Goal: Task Accomplishment & Management: Use online tool/utility

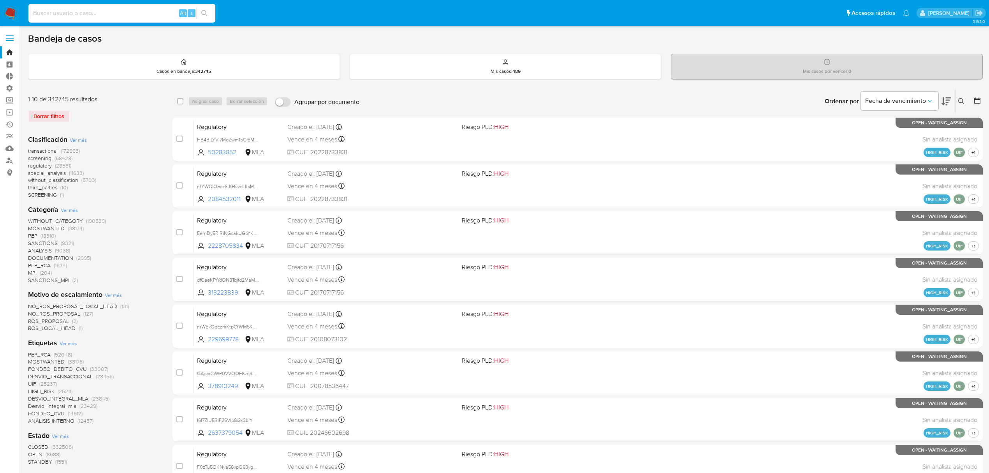
click at [71, 16] on input at bounding box center [121, 13] width 187 height 10
paste input "nvjZplcyU50erWl1ljo75Xia"
type input "nvjZplcyU50erWl1ljo75Xia"
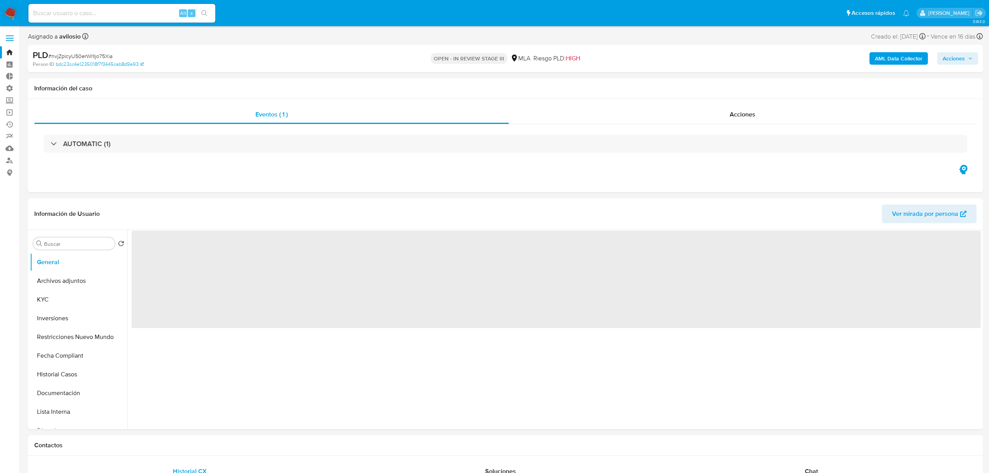
select select "10"
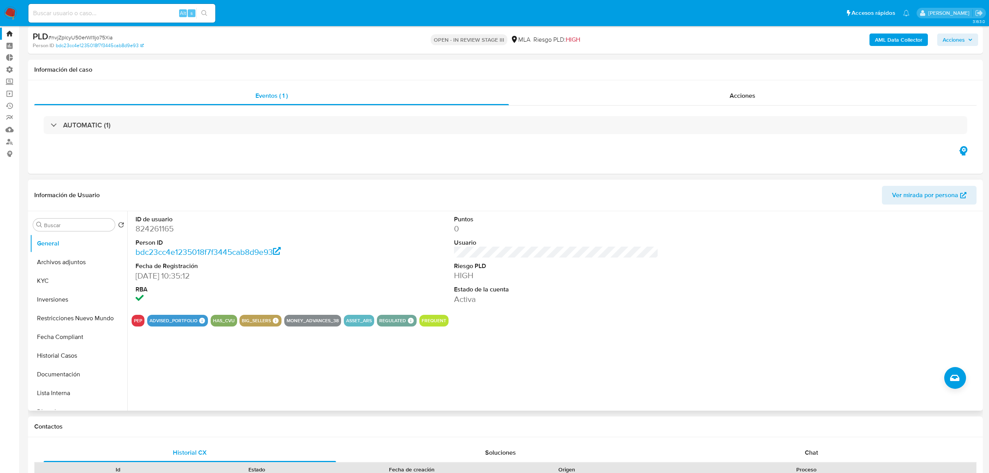
scroll to position [52, 0]
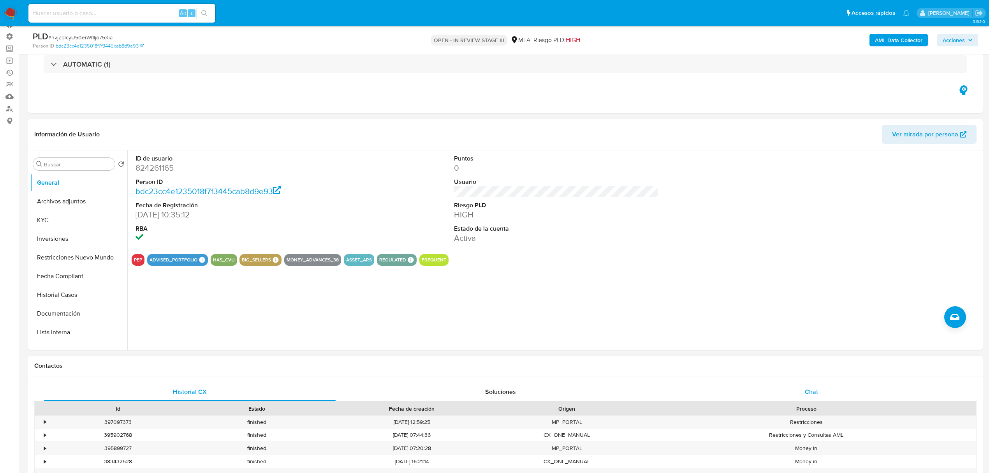
click at [813, 390] on span "Chat" at bounding box center [811, 391] width 13 height 9
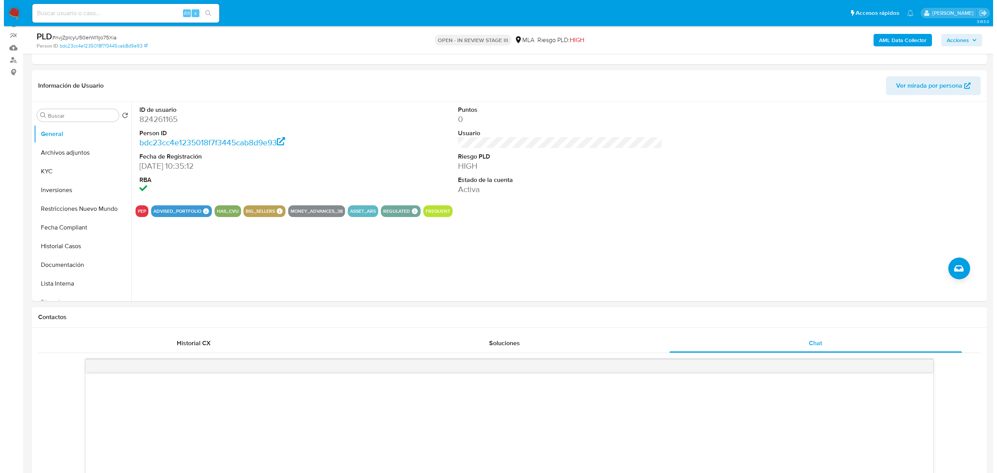
scroll to position [0, 0]
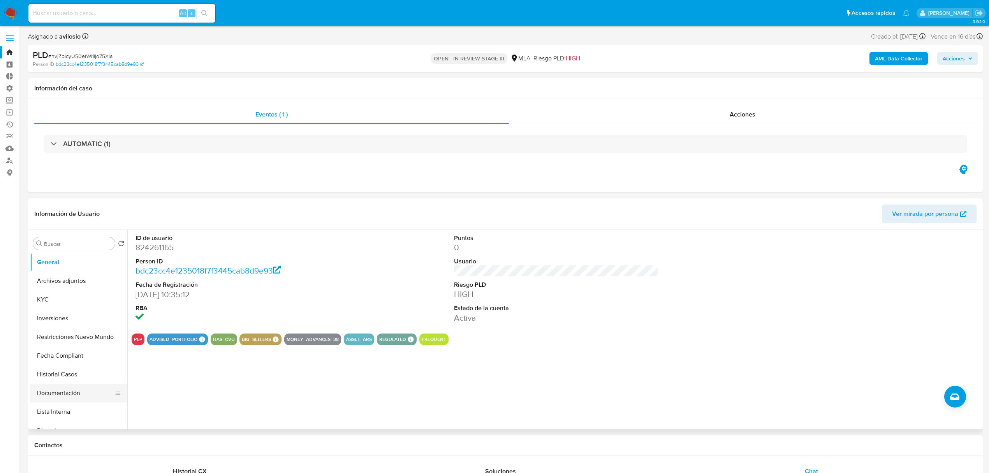
click at [55, 393] on button "Documentación" at bounding box center [75, 393] width 91 height 19
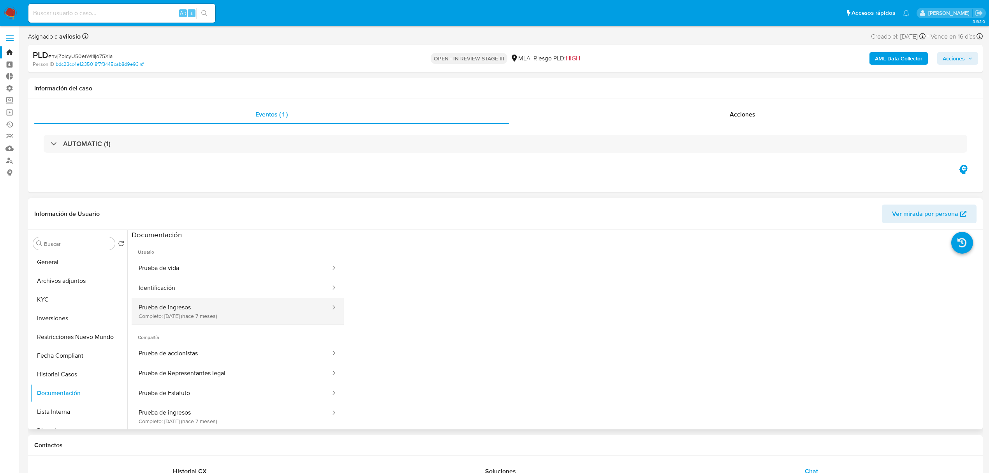
click at [242, 310] on button "Prueba de ingresos Completo: 27/03/2025 (hace 7 meses)" at bounding box center [232, 311] width 200 height 26
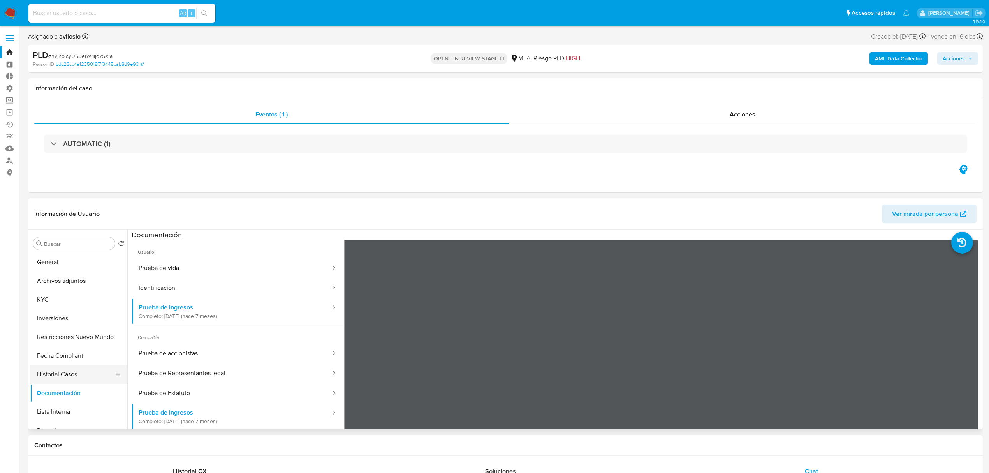
click at [58, 372] on button "Historial Casos" at bounding box center [75, 374] width 91 height 19
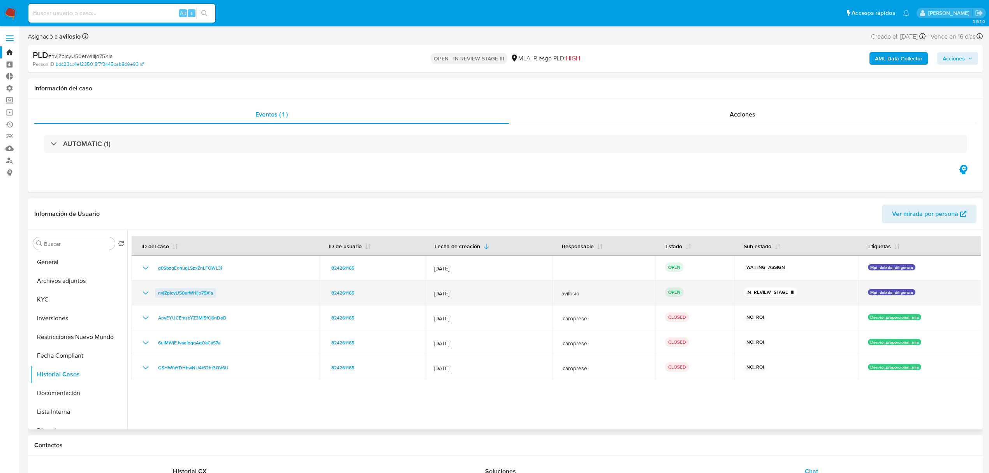
click at [187, 295] on span "nvjZplcyU50erWl1ljo75Xia" at bounding box center [185, 292] width 55 height 9
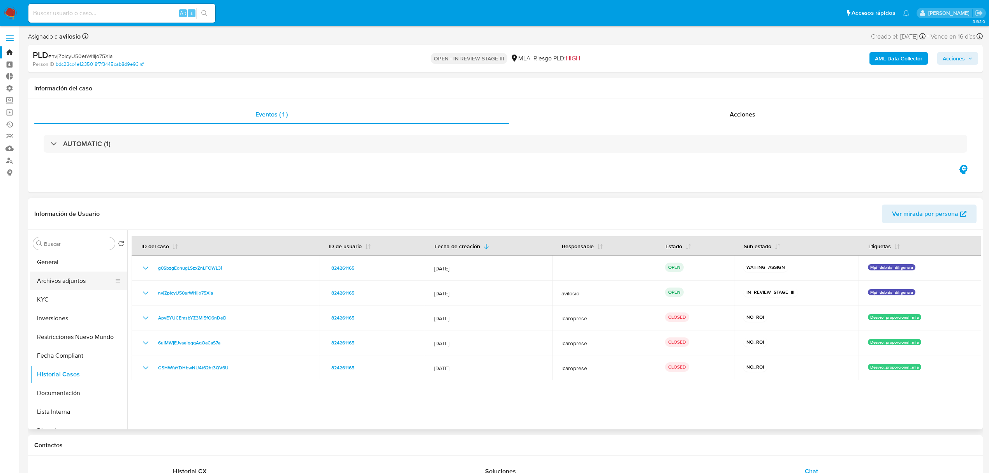
click at [63, 281] on button "Archivos adjuntos" at bounding box center [75, 281] width 91 height 19
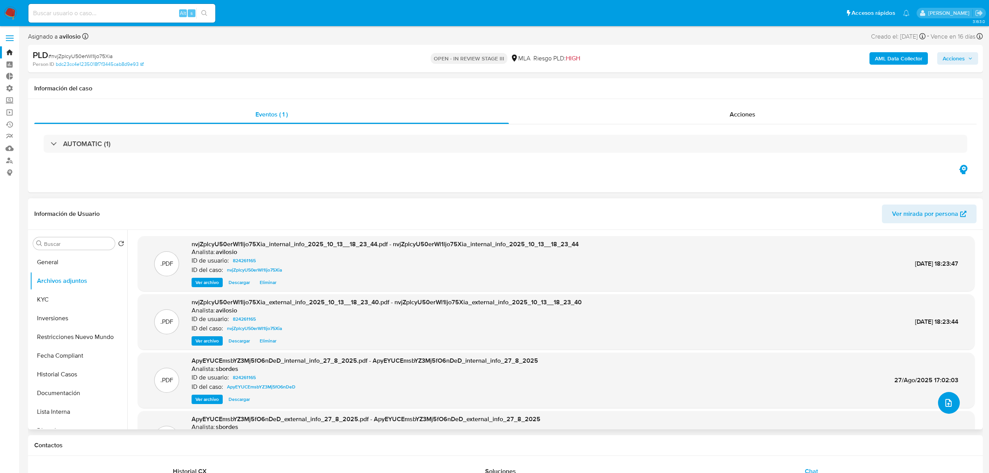
click at [950, 404] on icon "upload-file" at bounding box center [948, 402] width 9 height 9
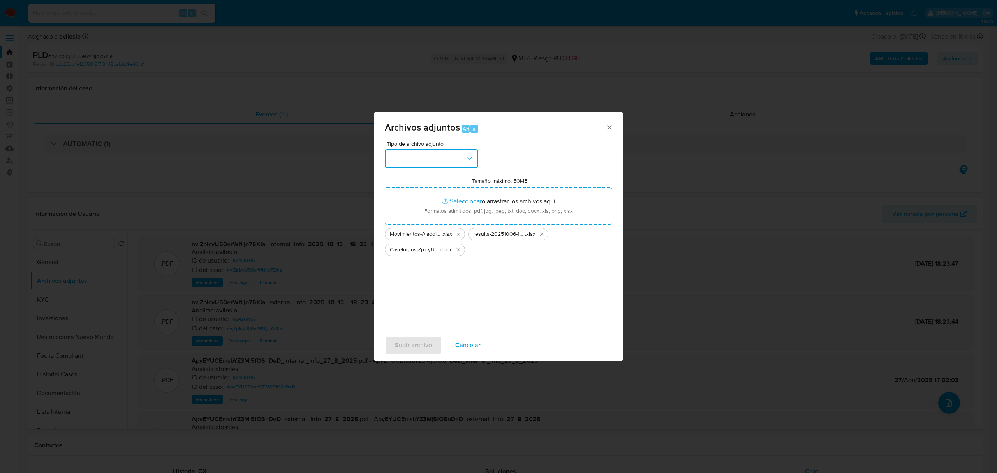
click at [452, 166] on button "button" at bounding box center [431, 158] width 93 height 19
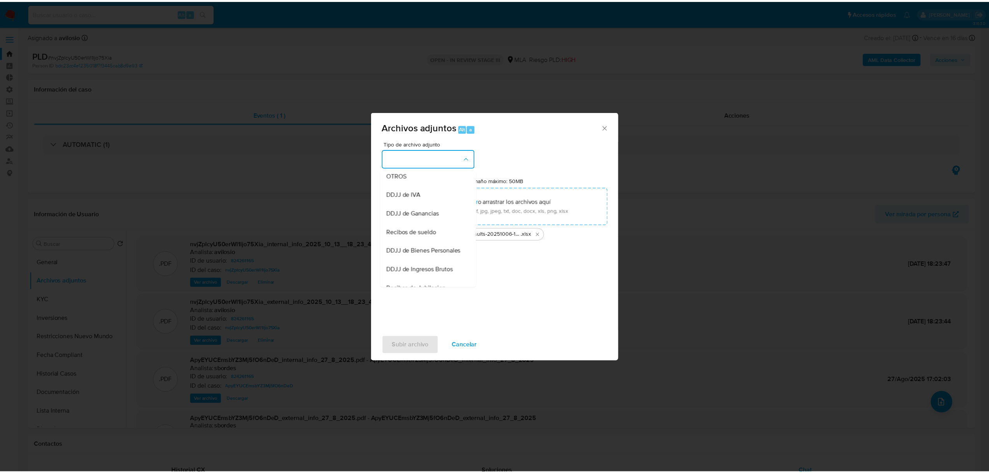
scroll to position [156, 0]
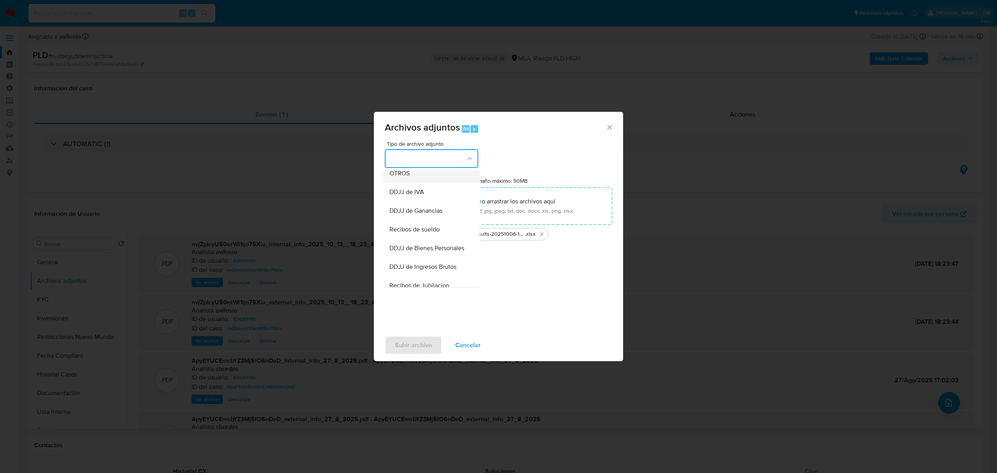
click at [418, 182] on div "OTROS" at bounding box center [429, 173] width 79 height 19
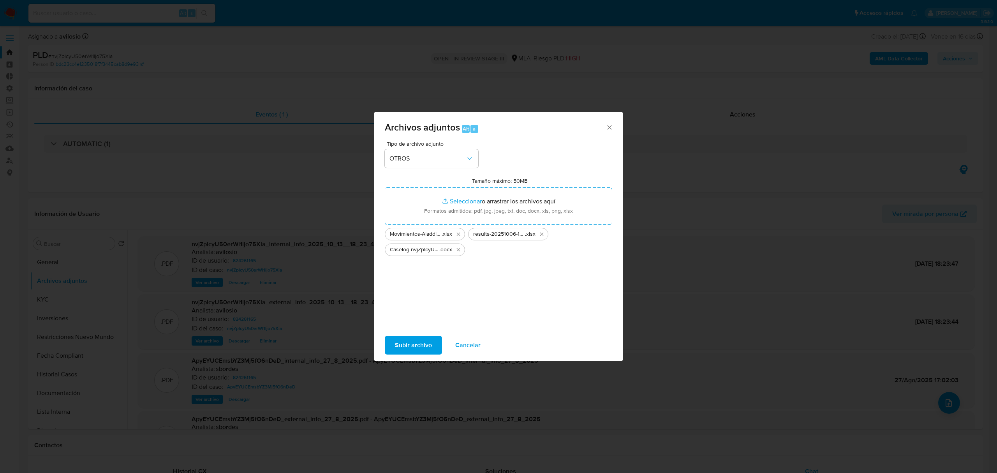
click at [410, 347] on span "Subir archivo" at bounding box center [413, 345] width 37 height 17
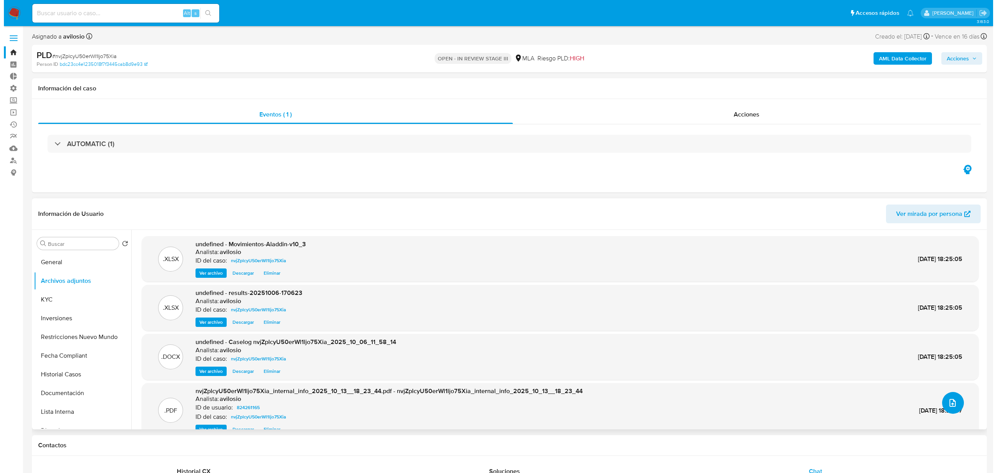
scroll to position [37, 0]
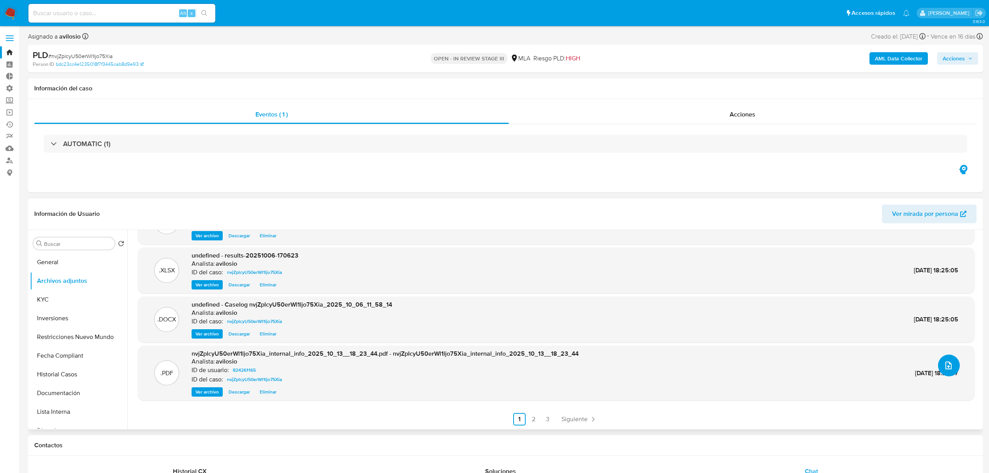
click at [950, 367] on button "upload-file" at bounding box center [949, 365] width 22 height 22
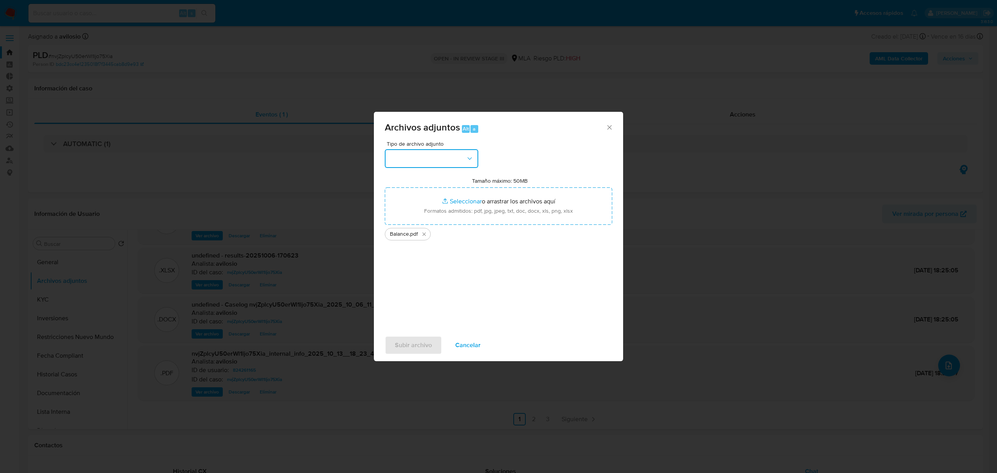
click at [437, 159] on button "button" at bounding box center [431, 158] width 93 height 19
drag, startPoint x: 437, startPoint y: 226, endPoint x: 435, endPoint y: 242, distance: 15.7
click at [436, 227] on div "OTROS" at bounding box center [429, 225] width 79 height 19
click at [421, 346] on span "Subir archivo" at bounding box center [413, 345] width 37 height 17
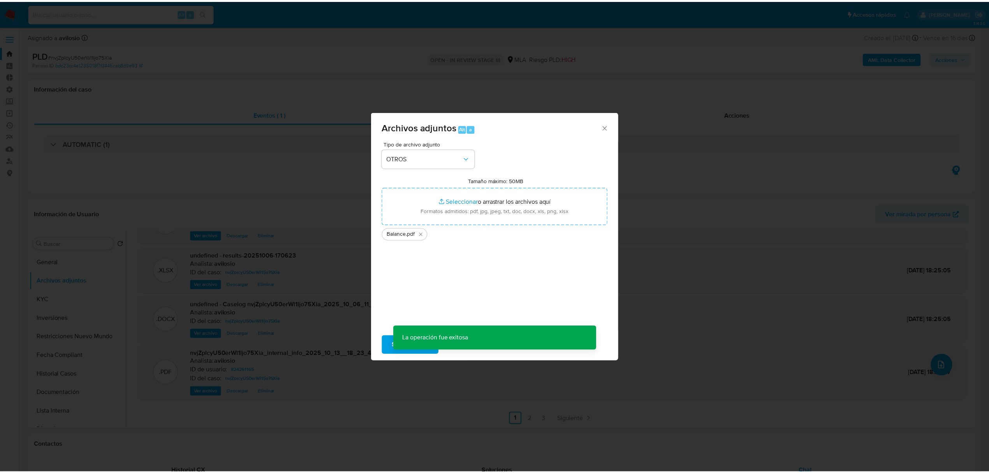
scroll to position [28, 0]
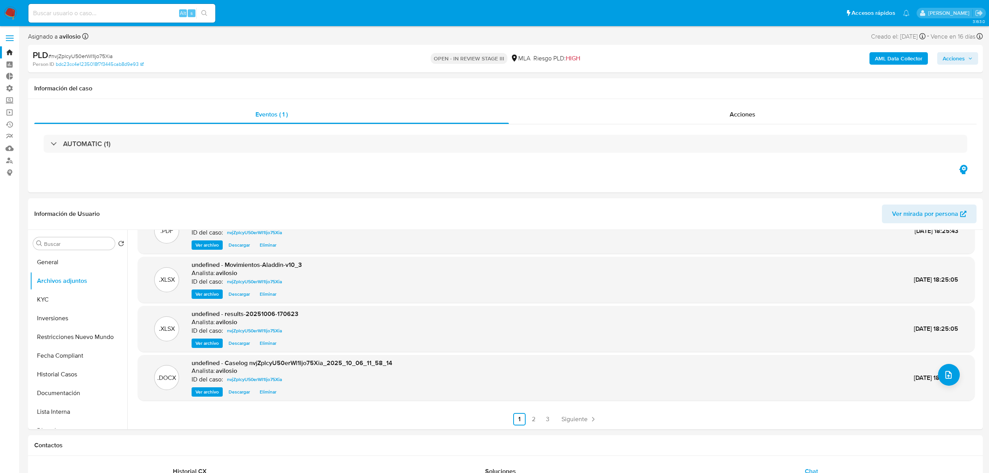
drag, startPoint x: 943, startPoint y: 60, endPoint x: 941, endPoint y: 65, distance: 5.9
click at [942, 64] on button "Acciones" at bounding box center [958, 58] width 41 height 12
drag, startPoint x: 759, startPoint y: 72, endPoint x: 749, endPoint y: 81, distance: 13.5
click at [757, 74] on div "Enviar comentario Alt c Resolución del caso Alt r Enviar" at bounding box center [791, 134] width 372 height 135
click at [740, 86] on span "Resolución del caso" at bounding box center [737, 83] width 56 height 9
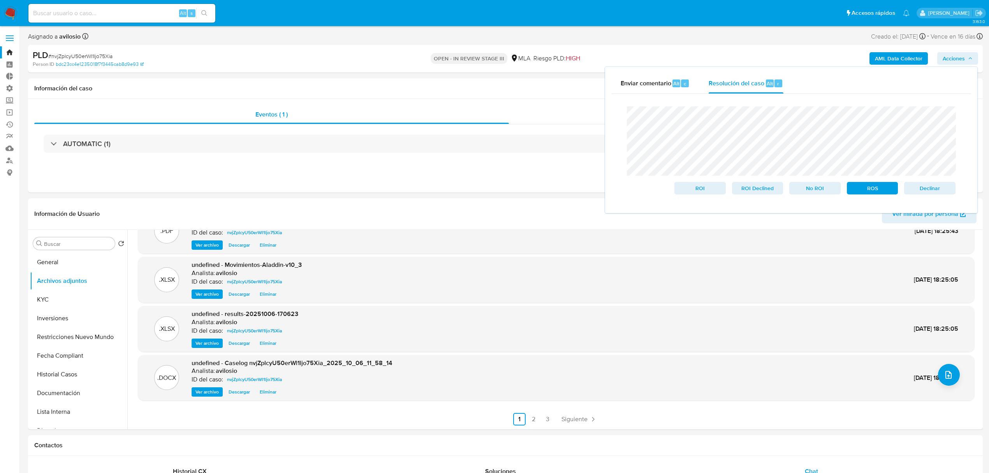
click at [605, 112] on div "Enviar comentario Alt c Resolución del caso Alt r Cierre de caso ROI ROI Declin…" at bounding box center [792, 140] width 374 height 148
click at [947, 192] on span "Declinar" at bounding box center [930, 188] width 41 height 11
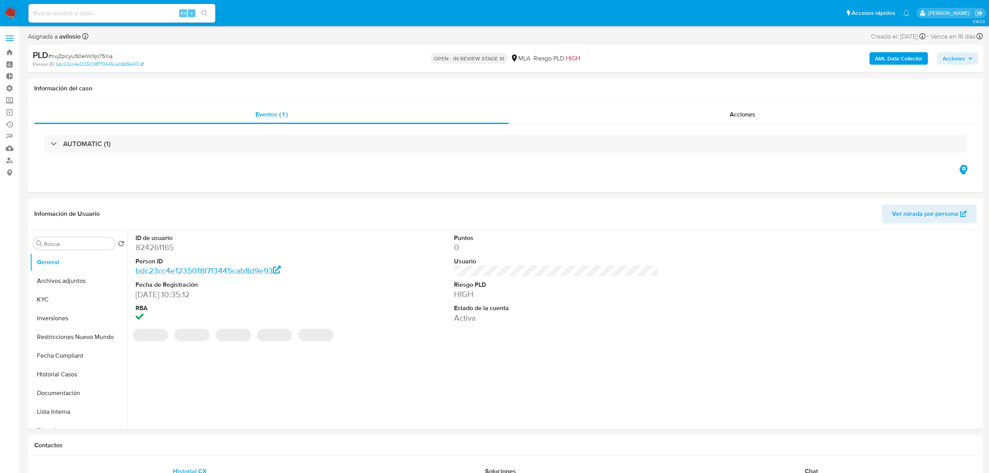
select select "10"
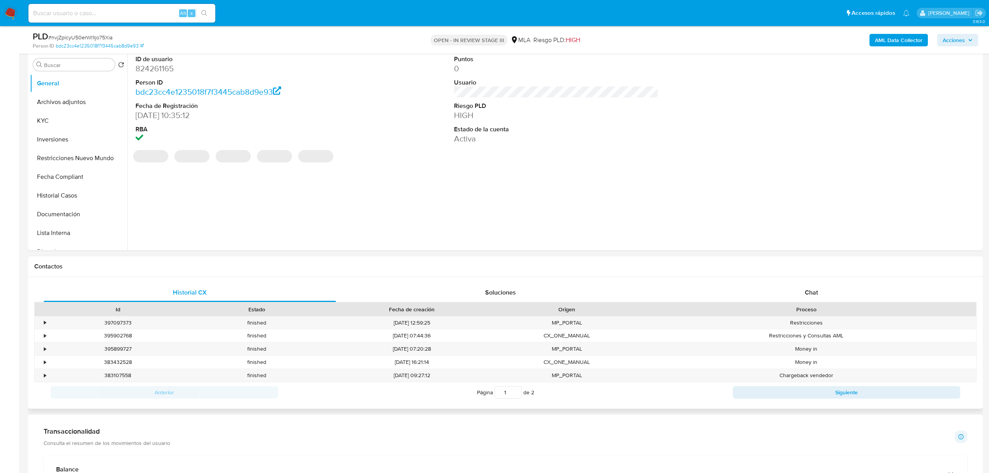
scroll to position [156, 0]
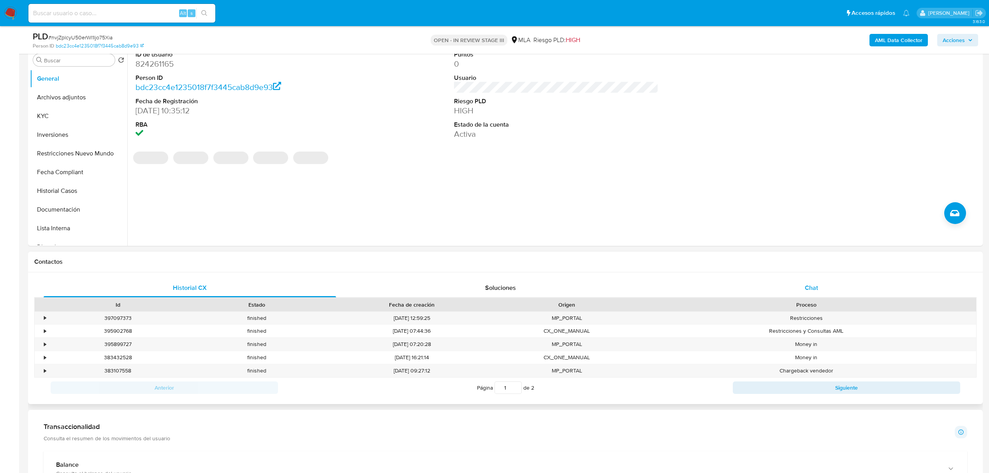
click at [833, 287] on div "Chat" at bounding box center [812, 288] width 293 height 19
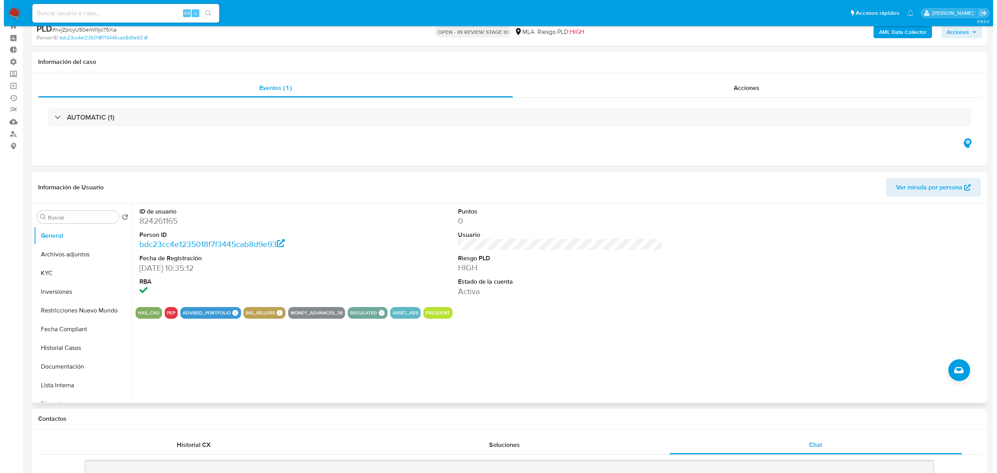
scroll to position [0, 0]
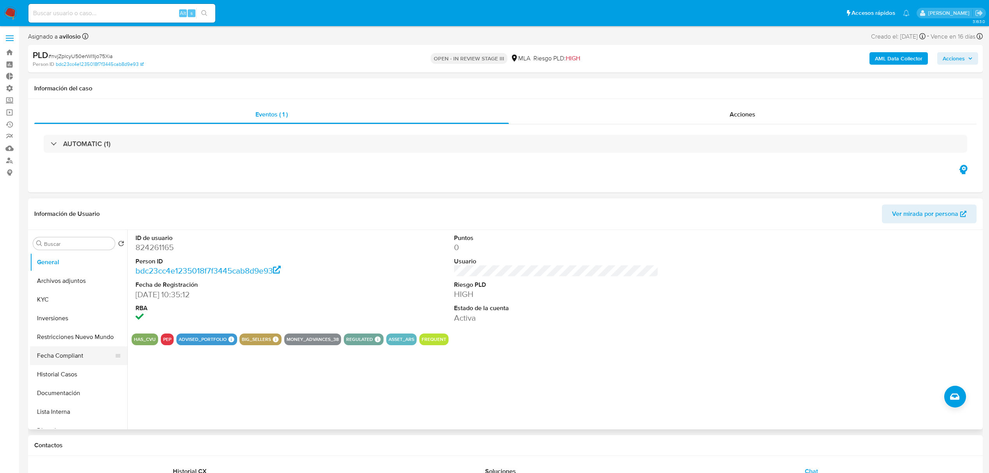
click at [78, 358] on button "Fecha Compliant" at bounding box center [75, 355] width 91 height 19
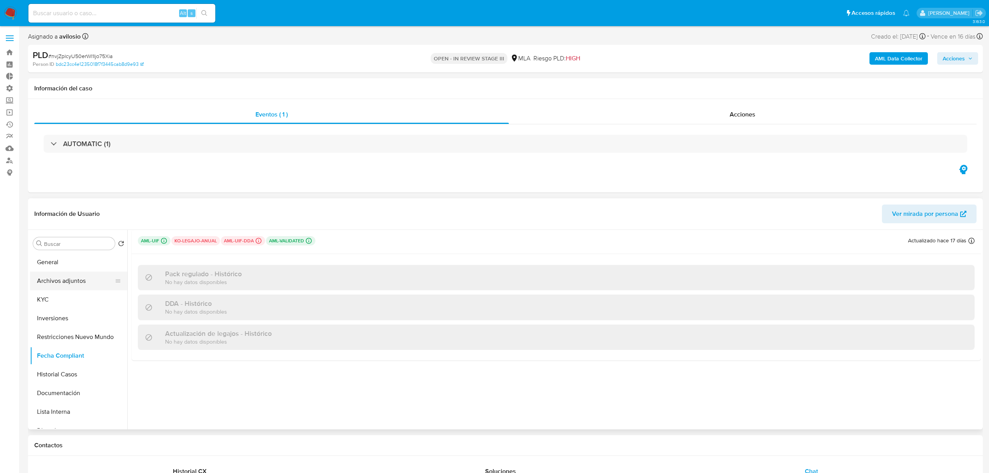
click at [87, 278] on button "Archivos adjuntos" at bounding box center [75, 281] width 91 height 19
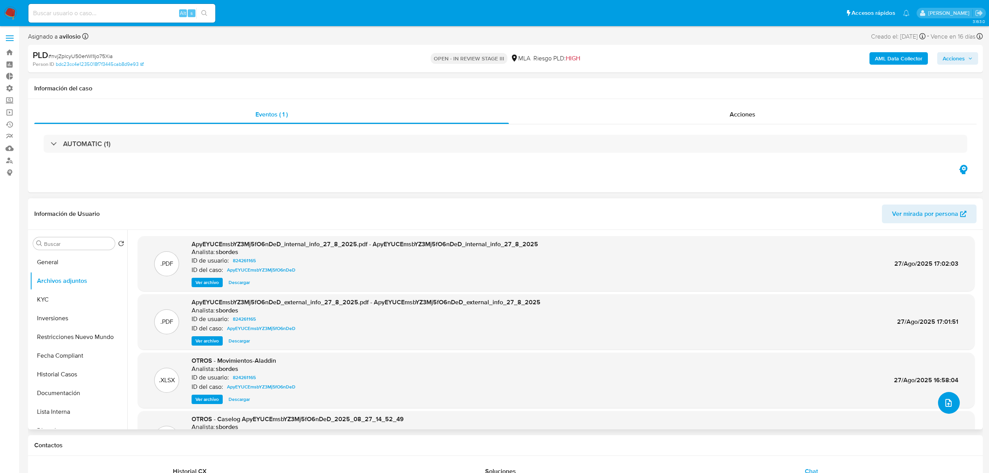
click at [948, 399] on icon "upload-file" at bounding box center [948, 402] width 9 height 9
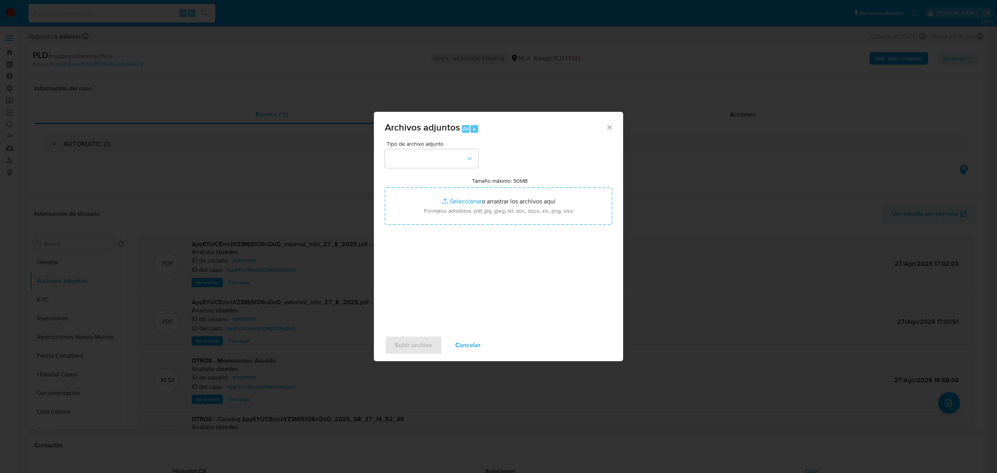
click at [612, 133] on div "Archivos adjuntos Alt a" at bounding box center [498, 126] width 249 height 29
click at [613, 125] on div "Archivos adjuntos Alt a" at bounding box center [498, 126] width 249 height 29
click at [608, 130] on icon "Cerrar" at bounding box center [610, 127] width 8 height 8
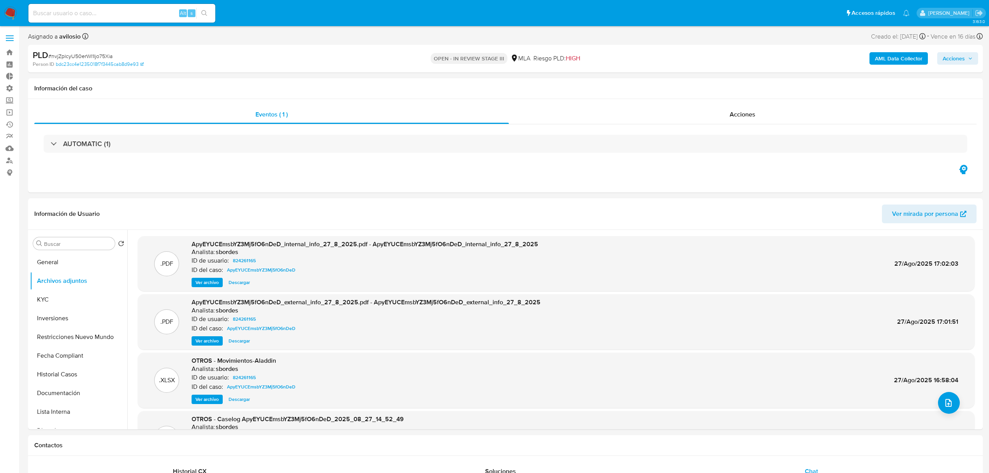
click at [905, 58] on b "AML Data Collector" at bounding box center [899, 58] width 48 height 12
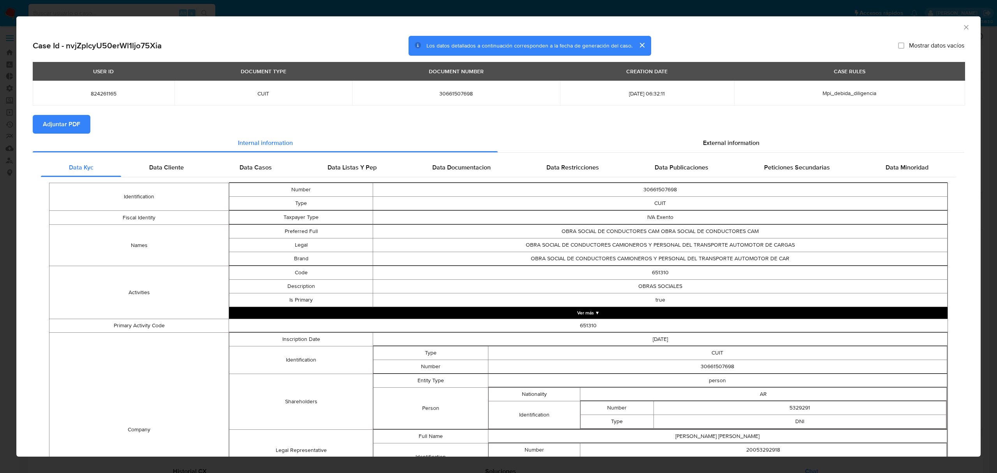
click at [71, 125] on span "Adjuntar PDF" at bounding box center [61, 124] width 37 height 17
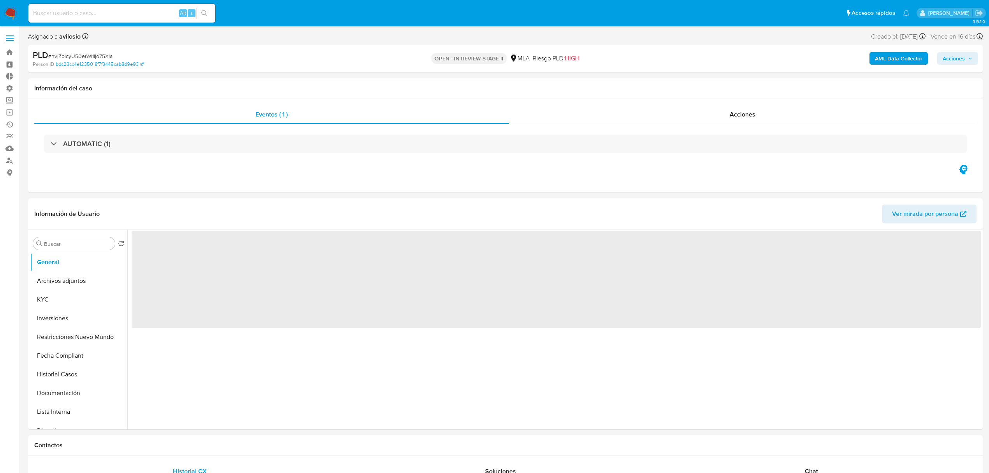
select select "10"
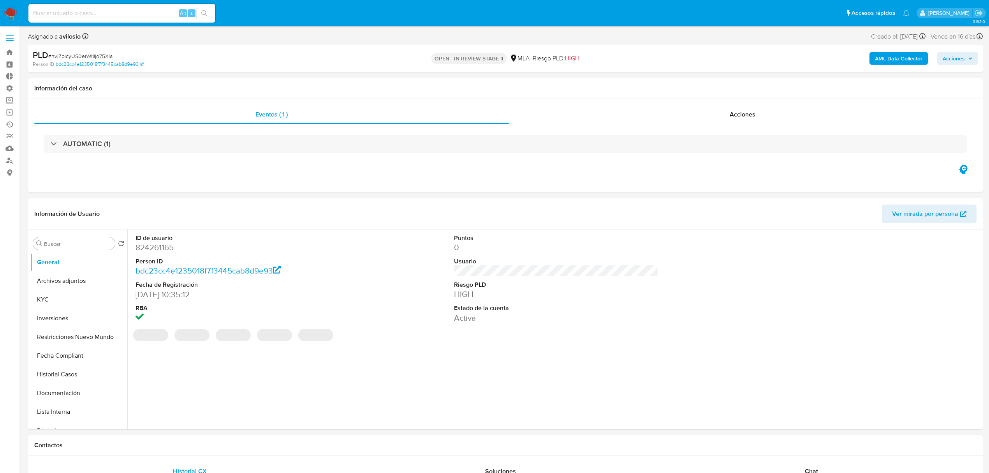
click at [957, 60] on span "Acciones" at bounding box center [954, 58] width 22 height 12
click at [750, 87] on span "Resolución del caso" at bounding box center [737, 83] width 56 height 9
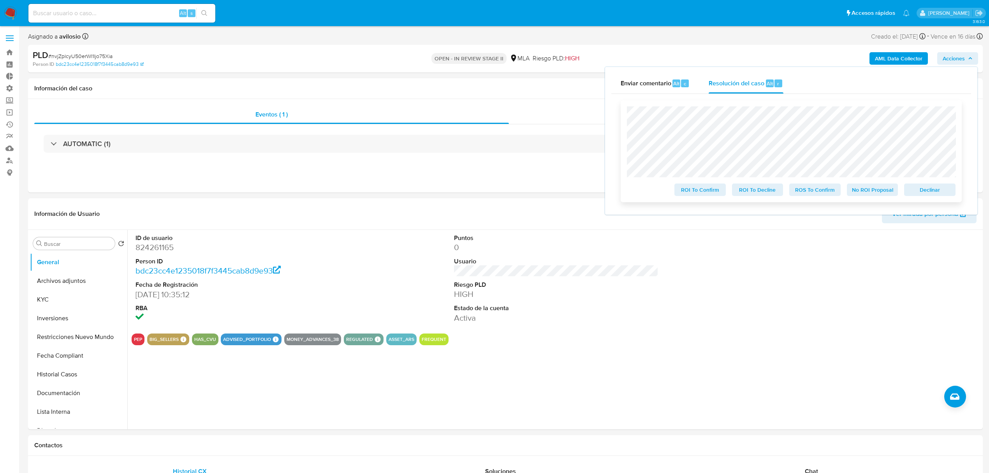
click at [872, 191] on span "No ROI Proposal" at bounding box center [873, 189] width 41 height 11
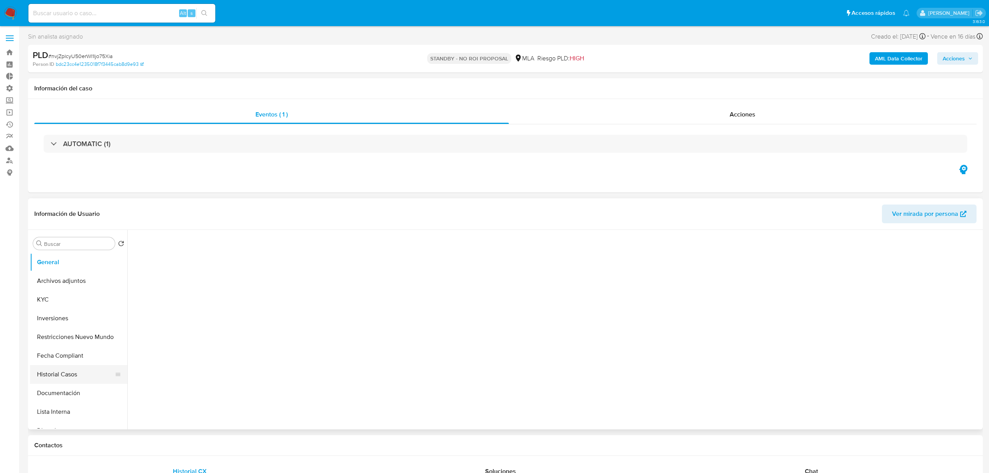
select select "10"
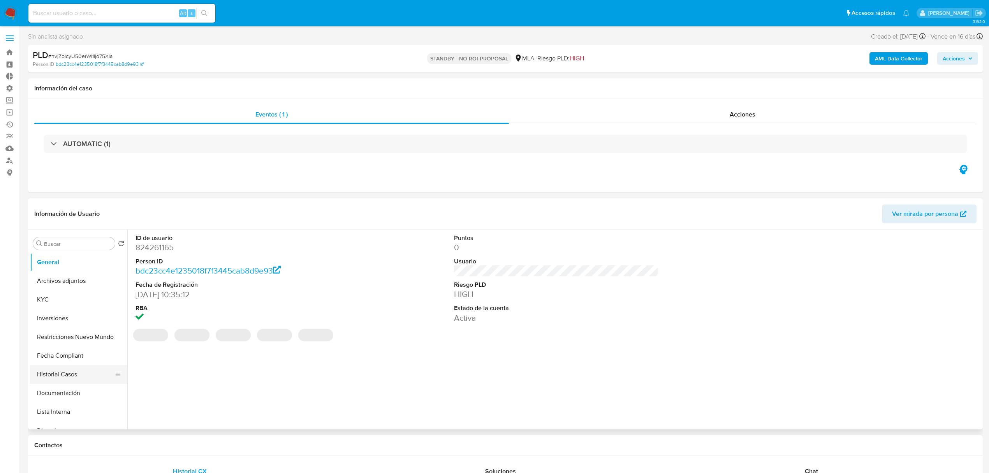
click at [76, 371] on button "Historial Casos" at bounding box center [75, 374] width 91 height 19
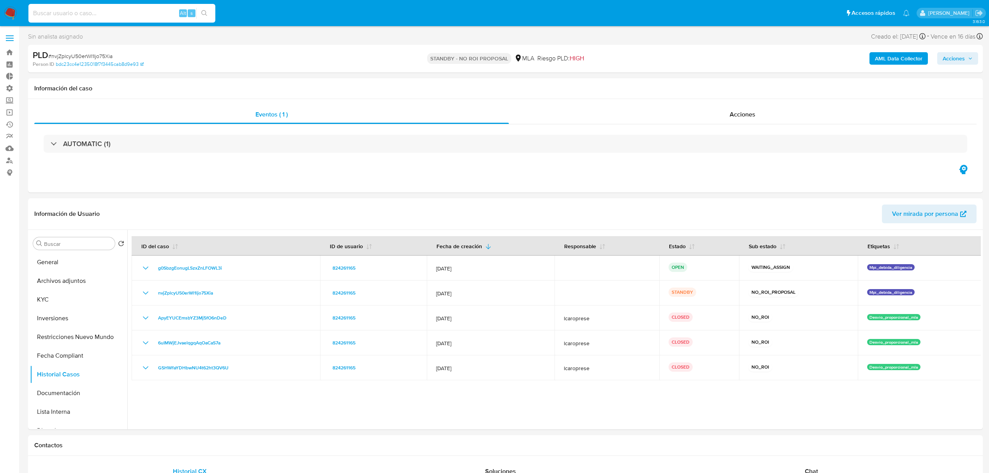
click at [111, 11] on input at bounding box center [121, 13] width 187 height 10
paste input "eDQN34GHZMKAzhsVAuJek1mz"
type input "eDQN34GHZMKAzhsVAuJek1mz"
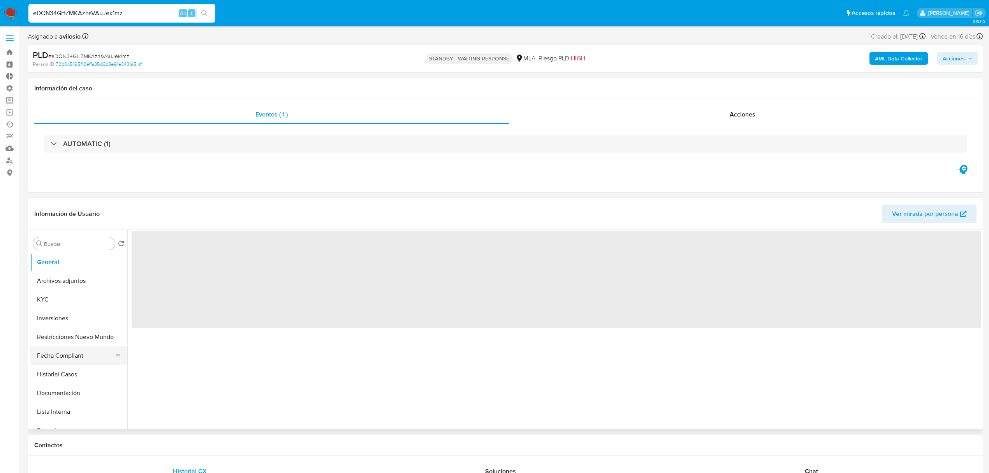
select select "10"
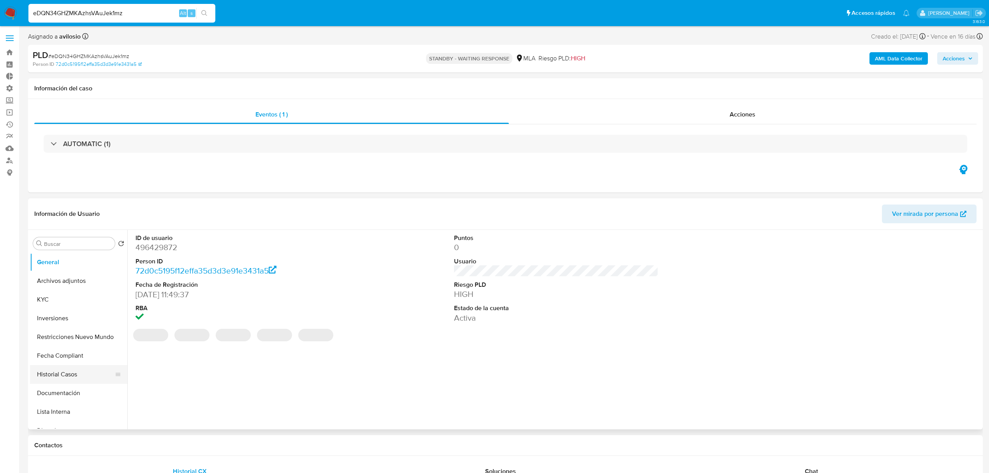
click at [76, 373] on button "Historial Casos" at bounding box center [75, 374] width 91 height 19
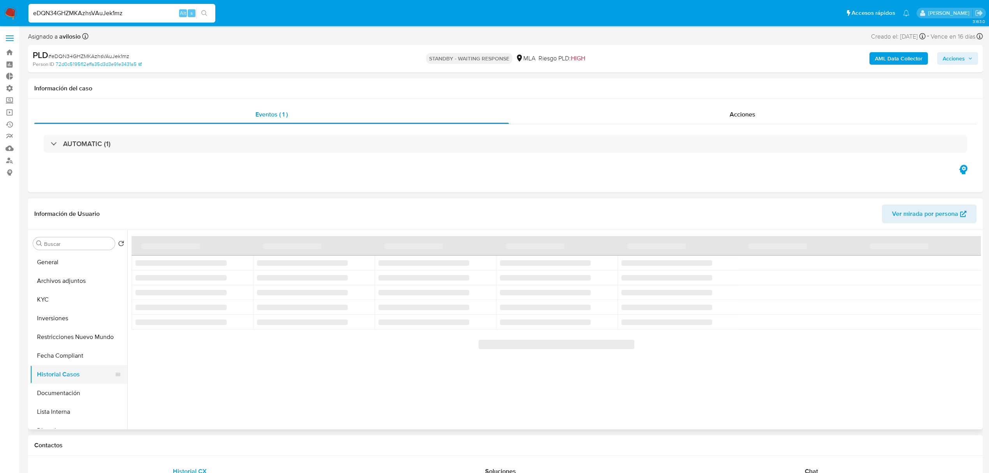
scroll to position [52, 0]
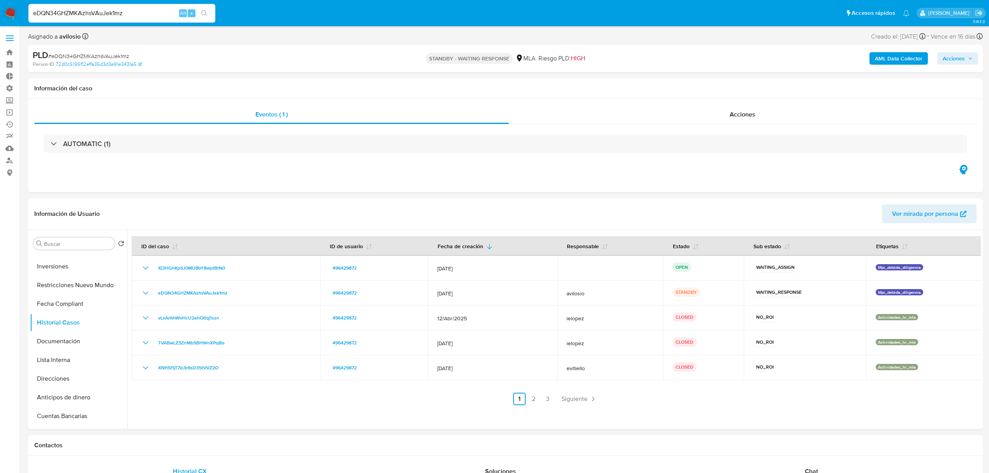
click at [135, 12] on input "eDQN34GHZMKAzhsVAuJek1mz" at bounding box center [121, 13] width 187 height 10
paste input "g4lryHe1w2xr59gY9uVdmdCY"
type input "g4lryHe1w2xr59gY9uVdmdCY"
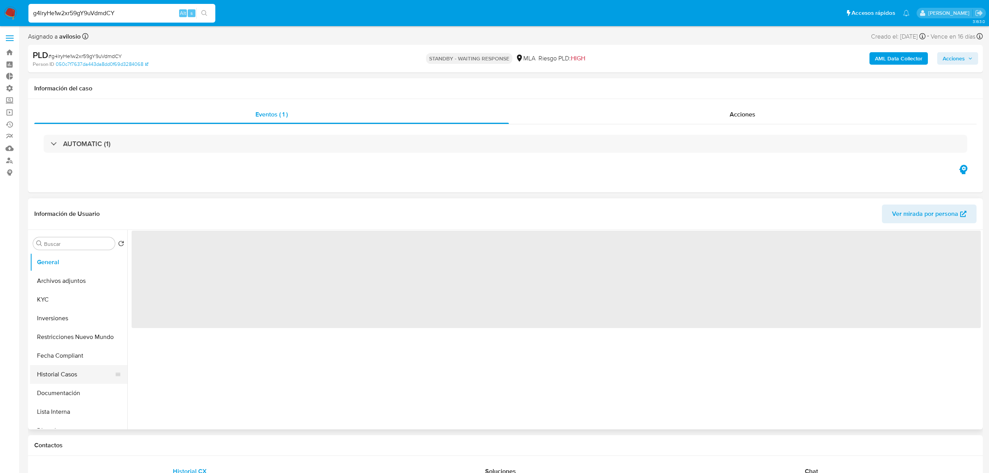
select select "10"
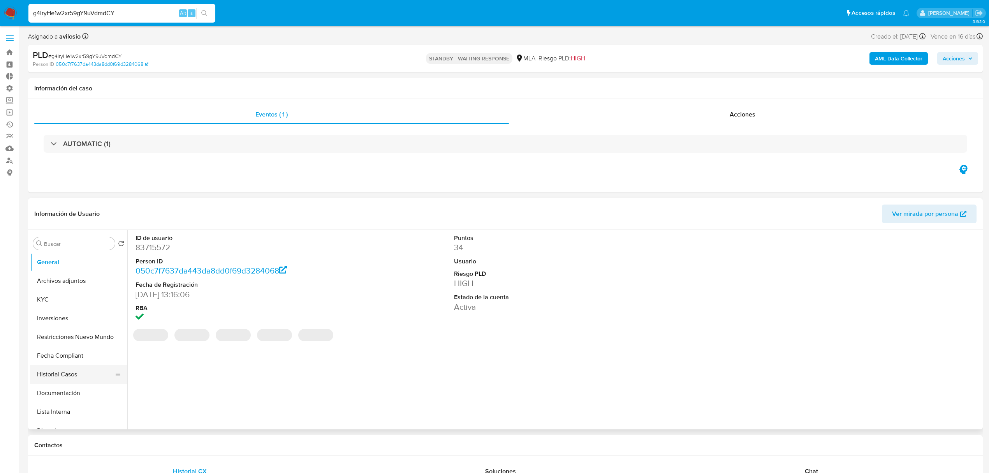
click at [70, 376] on button "Historial Casos" at bounding box center [75, 374] width 91 height 19
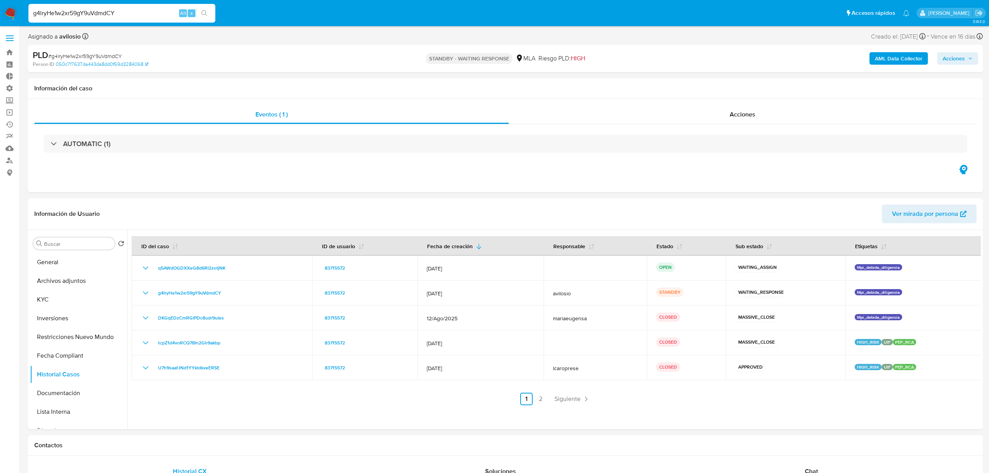
drag, startPoint x: 143, startPoint y: 13, endPoint x: 10, endPoint y: 26, distance: 134.3
paste input "4yxVY0NR1RN70BGxj4xZnjxr"
type input "4yxVY0NR1RN70BGxj4xZnjxr"
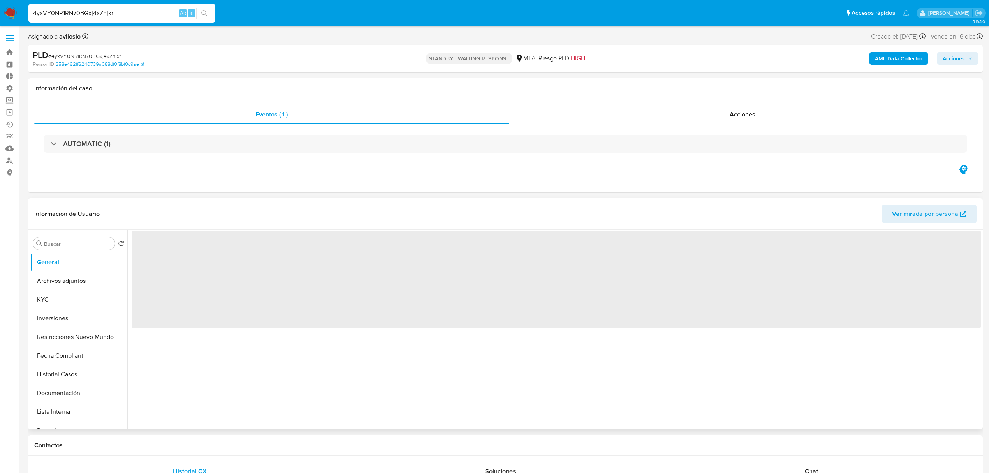
select select "10"
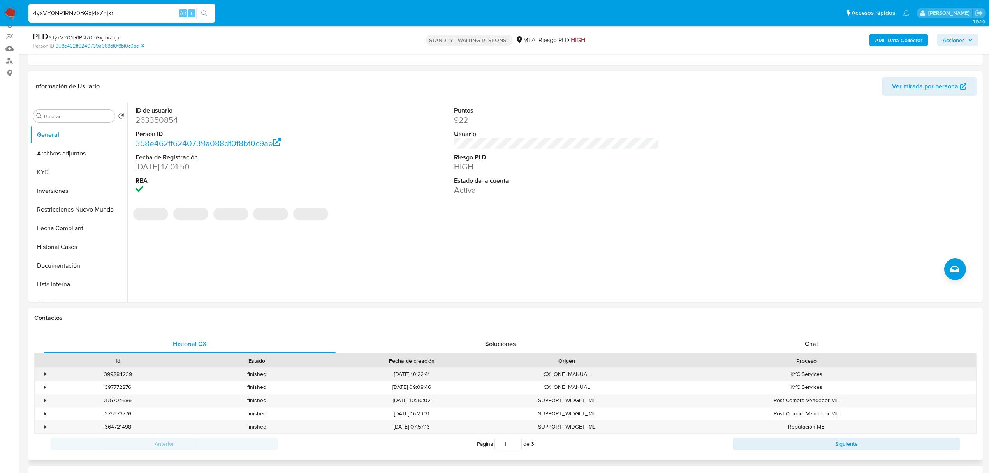
scroll to position [104, 0]
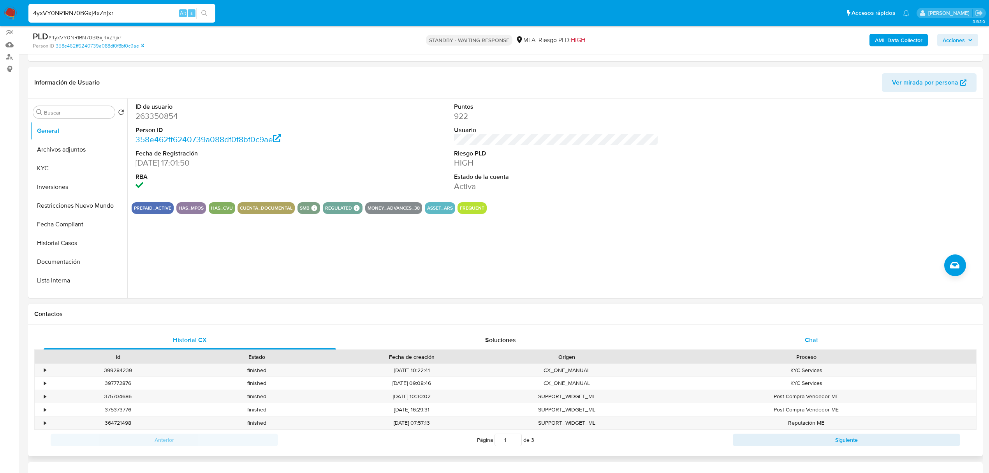
click at [828, 340] on div "Chat" at bounding box center [812, 340] width 293 height 19
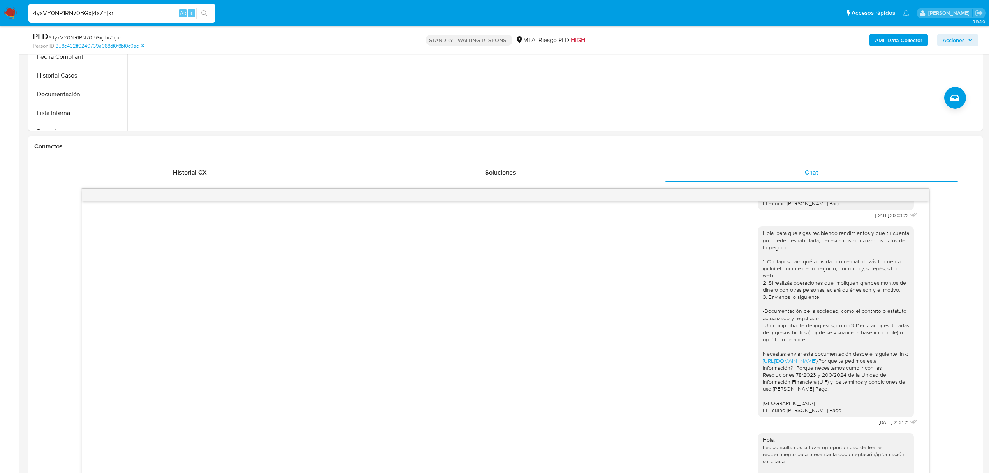
scroll to position [208, 0]
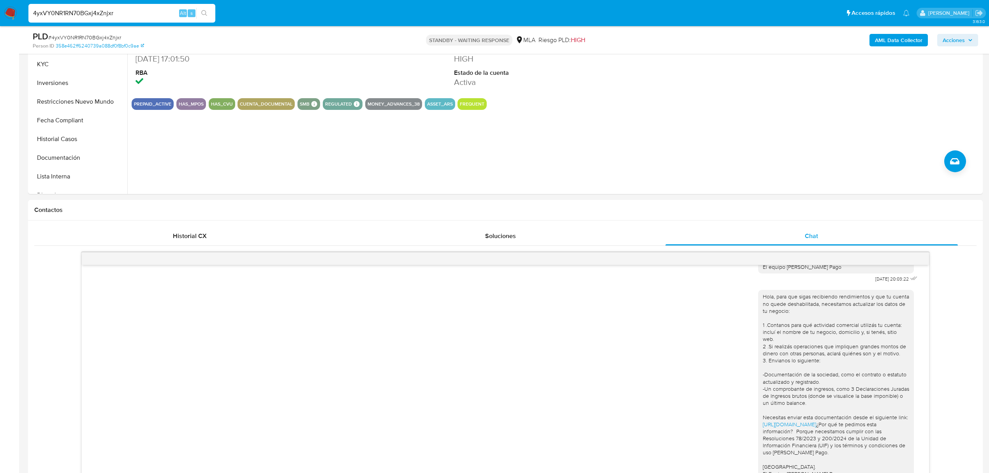
click at [54, 136] on button "Historial Casos" at bounding box center [75, 139] width 91 height 19
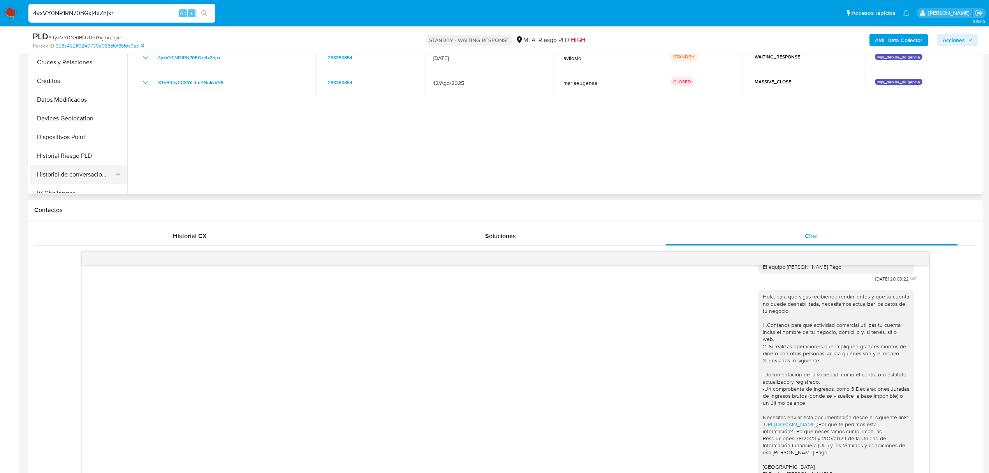
click at [88, 174] on button "Historial de conversaciones" at bounding box center [75, 174] width 91 height 19
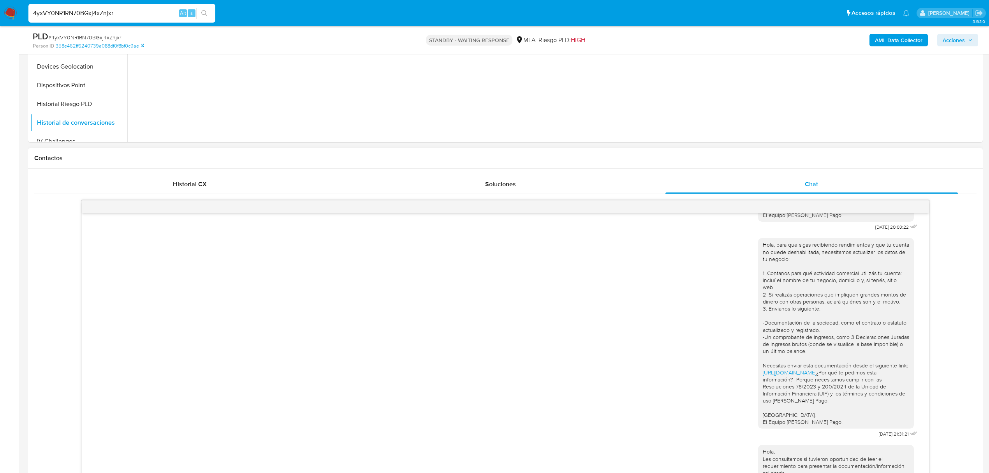
scroll to position [467, 0]
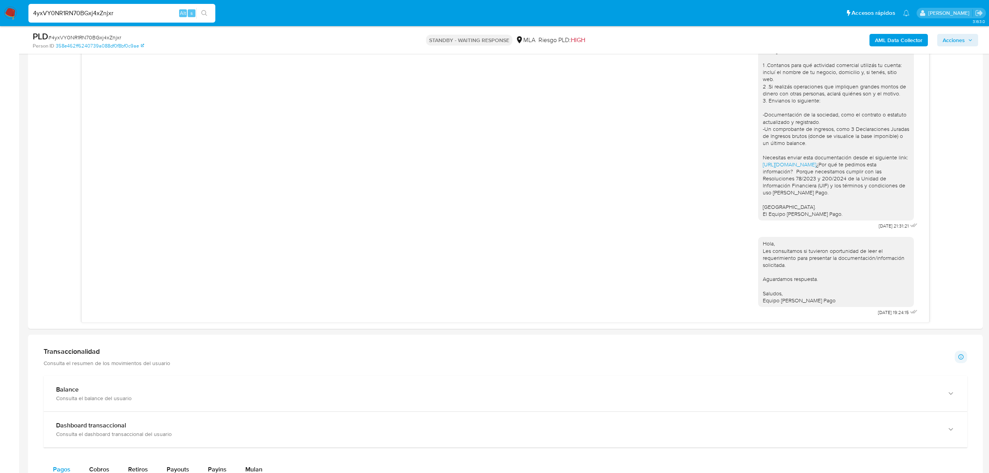
click at [113, 9] on input "4yxVY0NR1RN70BGxj4xZnjxr" at bounding box center [121, 13] width 187 height 10
paste input "eDQN34GHZMKAzhsVAuJek1mz"
type input "eDQN34GHZMKAzhsVAuJek1mz"
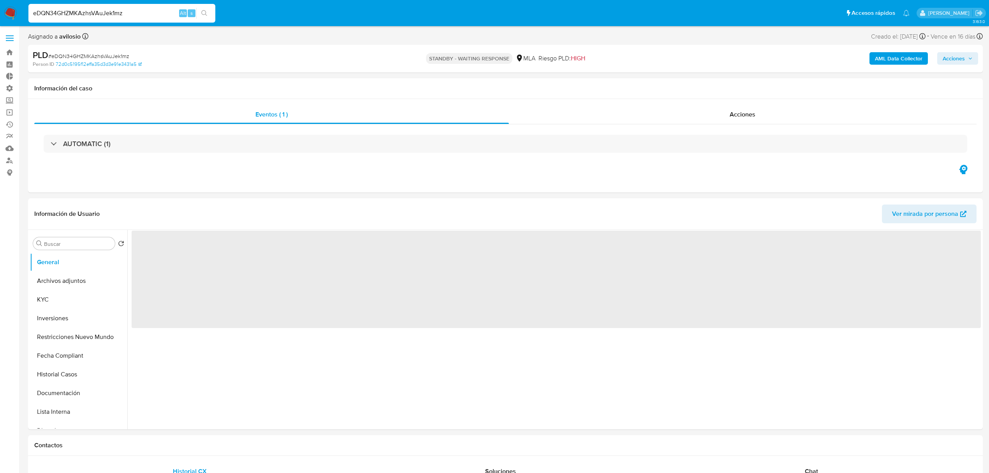
select select "10"
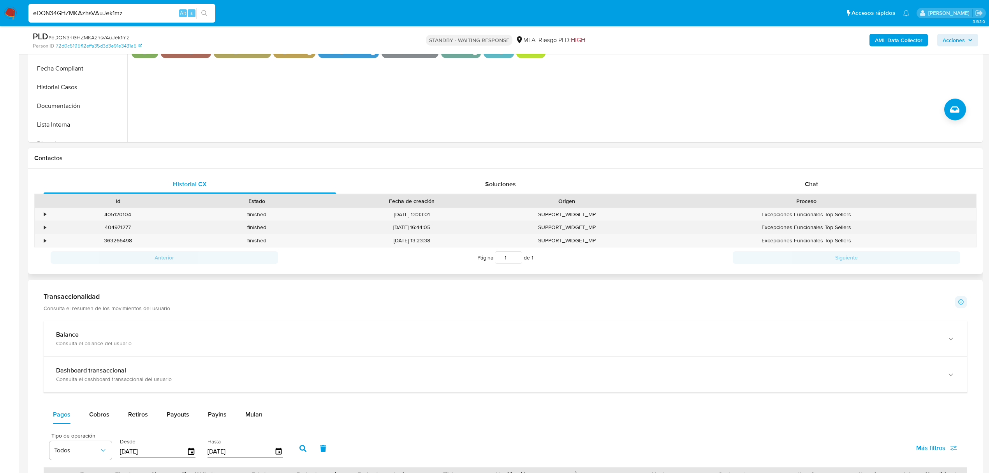
scroll to position [104, 0]
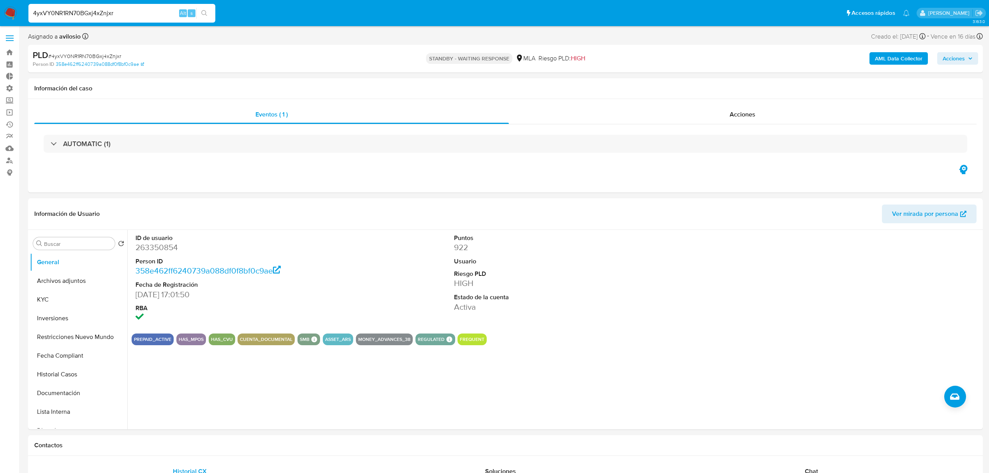
select select "10"
click at [62, 295] on button "KYC" at bounding box center [75, 299] width 91 height 19
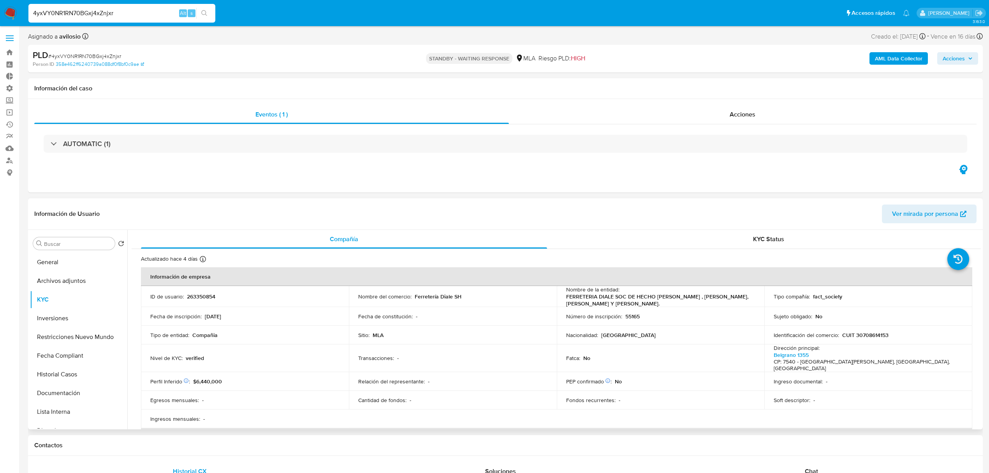
scroll to position [104, 0]
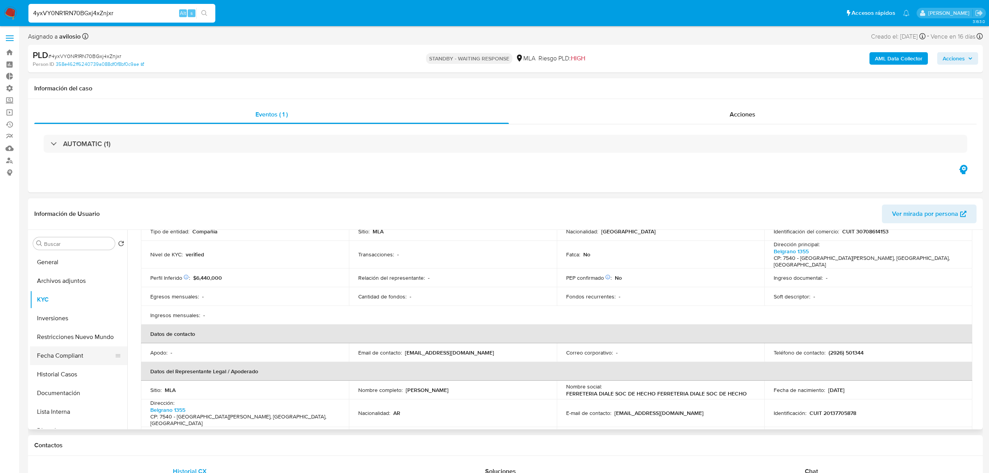
click at [69, 358] on button "Fecha Compliant" at bounding box center [75, 355] width 91 height 19
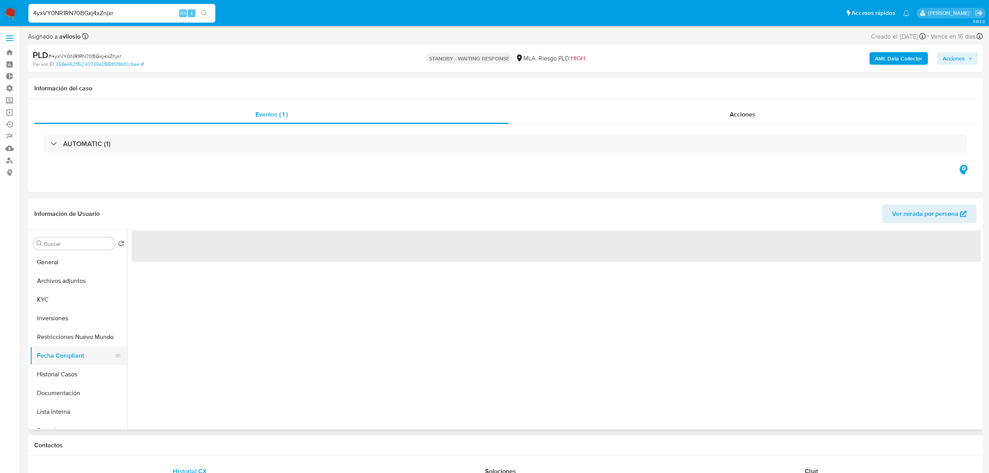
scroll to position [0, 0]
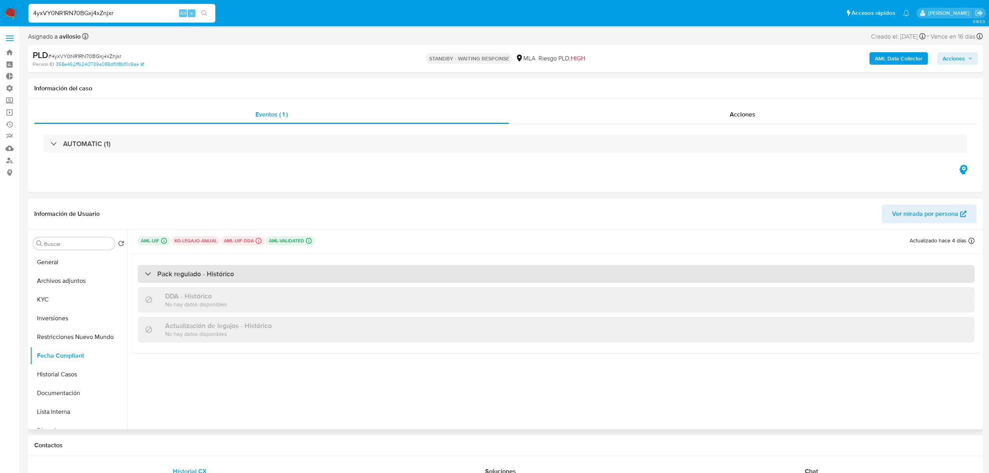
click at [257, 278] on div "Pack regulado - Histórico" at bounding box center [556, 274] width 837 height 18
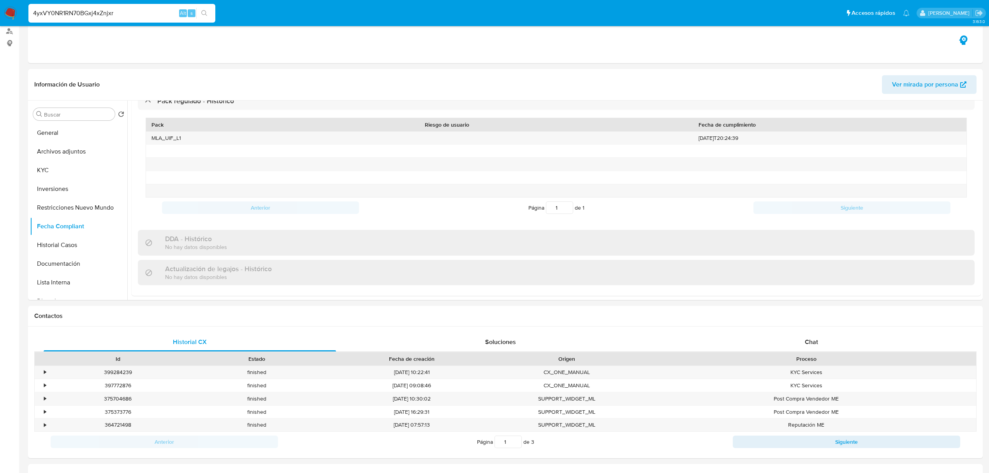
scroll to position [312, 0]
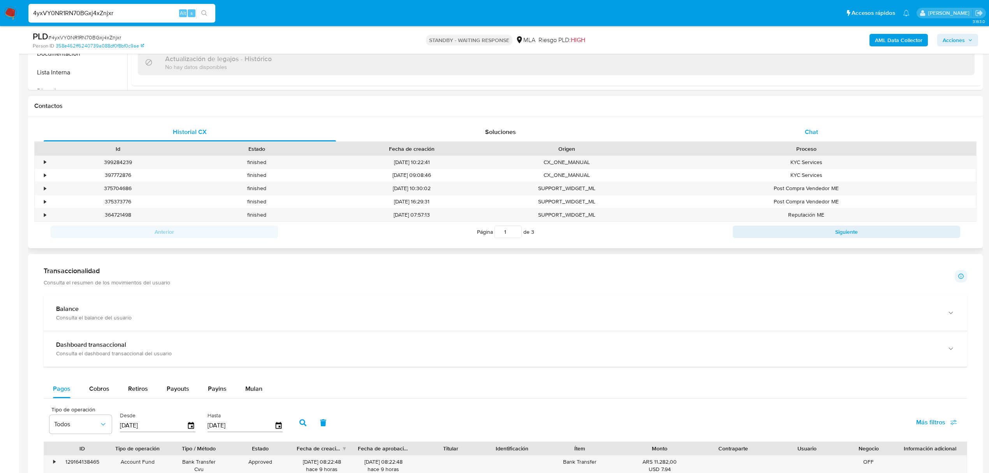
click at [807, 126] on div "Chat" at bounding box center [812, 132] width 293 height 19
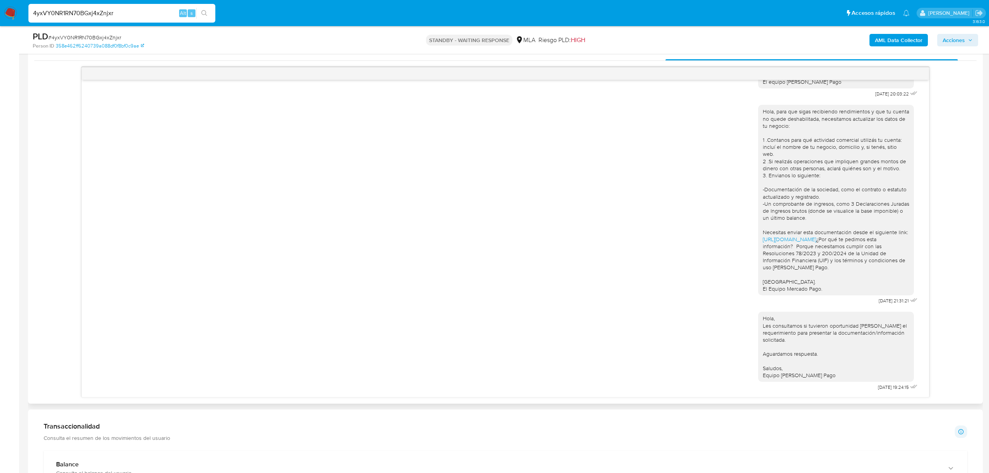
scroll to position [519, 0]
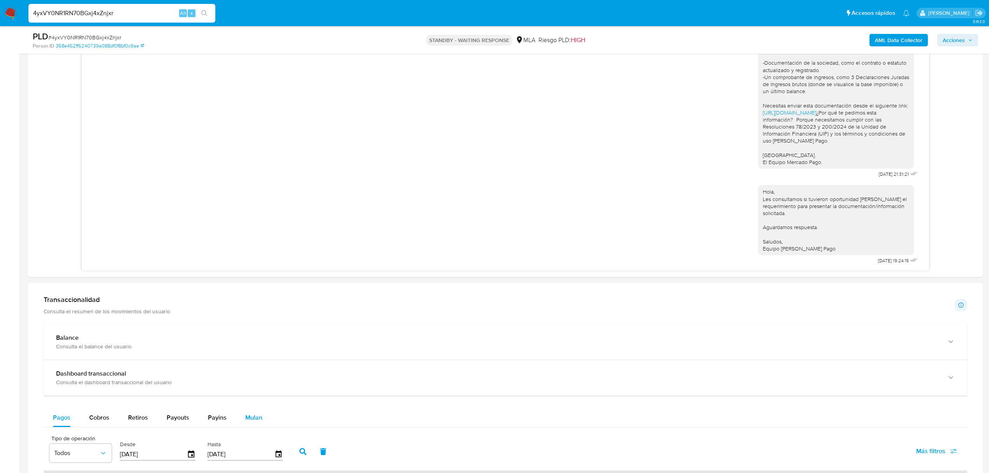
drag, startPoint x: 253, startPoint y: 418, endPoint x: 258, endPoint y: 418, distance: 4.7
click at [254, 418] on span "Mulan" at bounding box center [253, 417] width 17 height 9
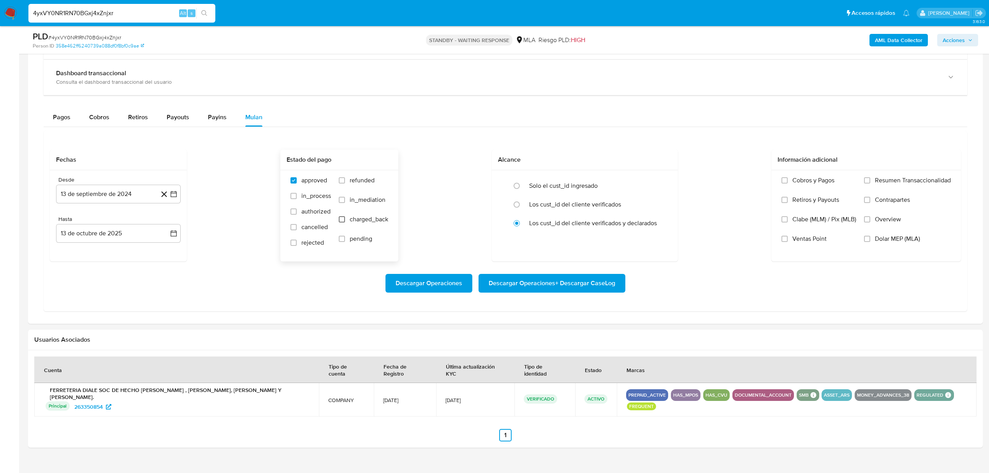
scroll to position [831, 0]
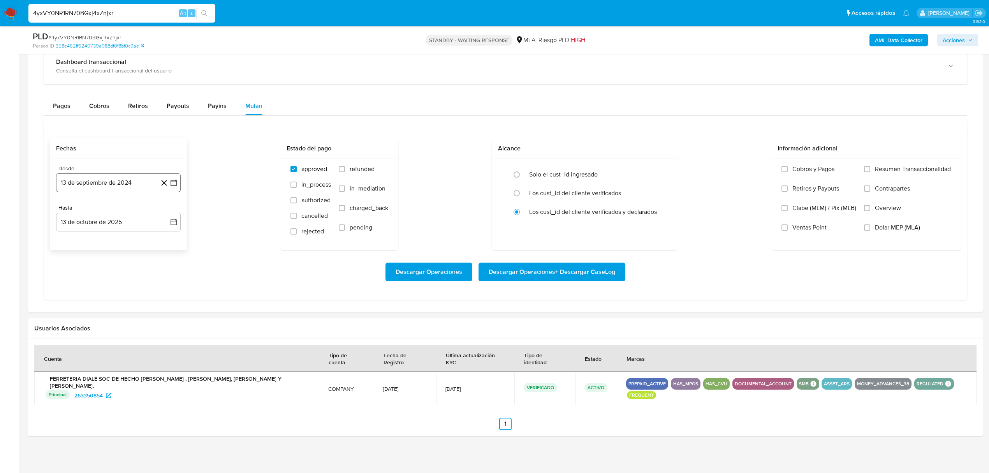
click at [138, 182] on button "13 de septiembre de 2024" at bounding box center [118, 182] width 125 height 19
click at [65, 214] on icon "Mes anterior" at bounding box center [69, 210] width 9 height 9
click at [72, 243] on button "1" at bounding box center [71, 239] width 12 height 12
click at [149, 224] on button "13 de octubre de 2025" at bounding box center [118, 222] width 125 height 19
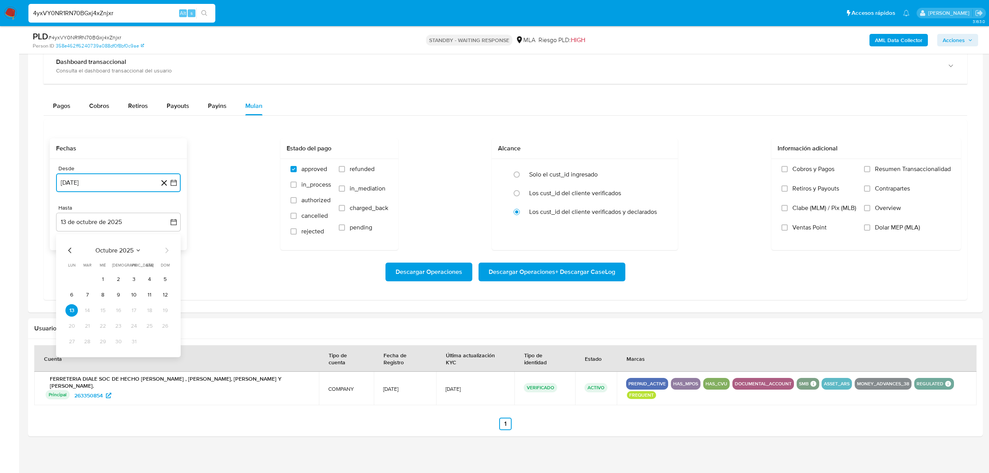
click at [69, 255] on icon "Mes anterior" at bounding box center [69, 249] width 9 height 9
click at [165, 342] on button "31" at bounding box center [165, 341] width 12 height 12
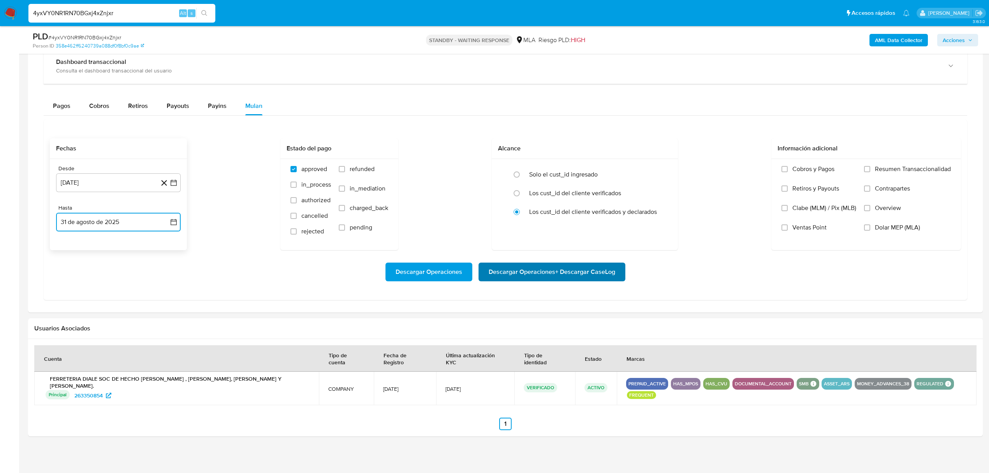
click at [577, 275] on span "Descargar Operaciones + Descargar CaseLog" at bounding box center [552, 271] width 127 height 17
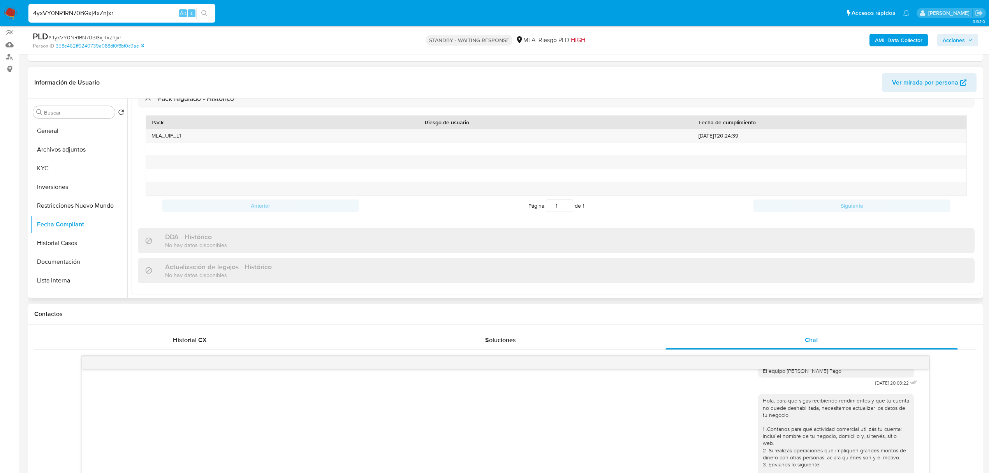
scroll to position [0, 0]
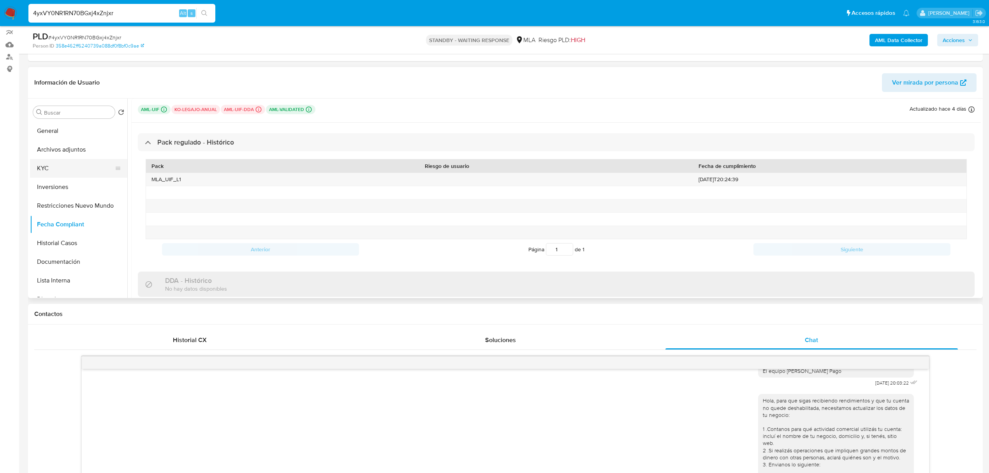
click at [62, 167] on button "KYC" at bounding box center [75, 168] width 91 height 19
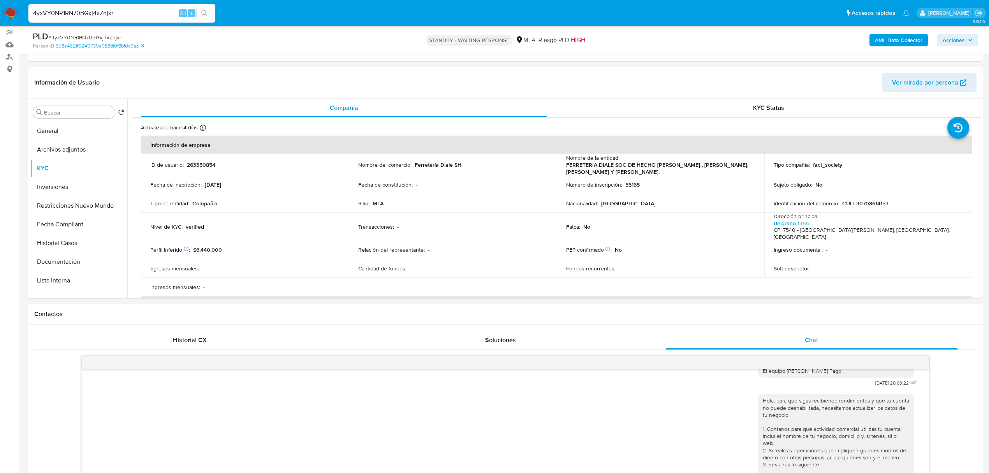
click at [905, 39] on b "AML Data Collector" at bounding box center [899, 40] width 48 height 12
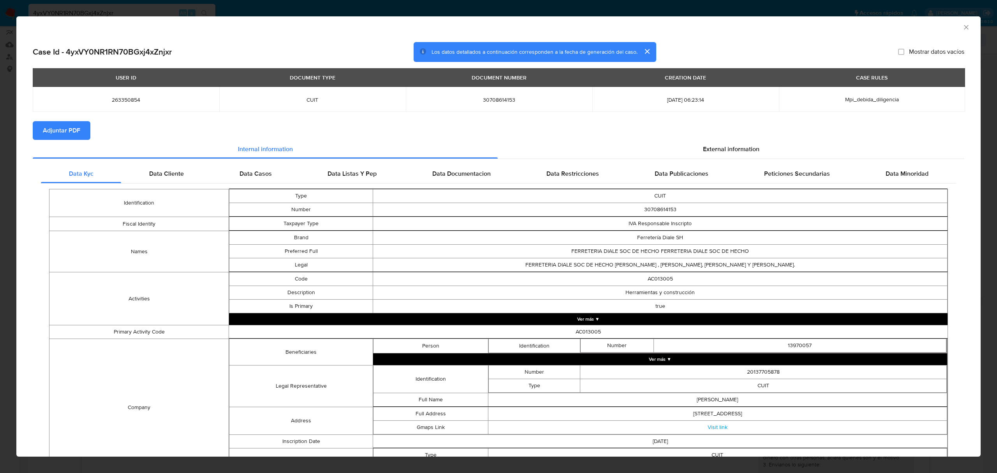
click at [963, 30] on icon "Cerrar ventana" at bounding box center [967, 27] width 8 height 8
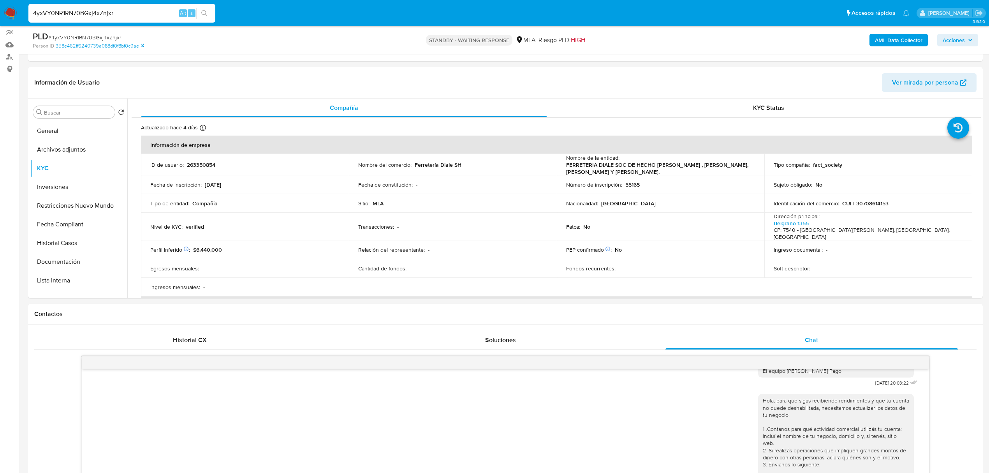
click at [161, 14] on input "4yxVY0NR1RN70BGxj4xZnjxr" at bounding box center [121, 13] width 187 height 10
paste input "g4lryHe1w2xr59gY9uVdmdCY"
type input "g4lryHe1w2xr59gY9uVdmdCY"
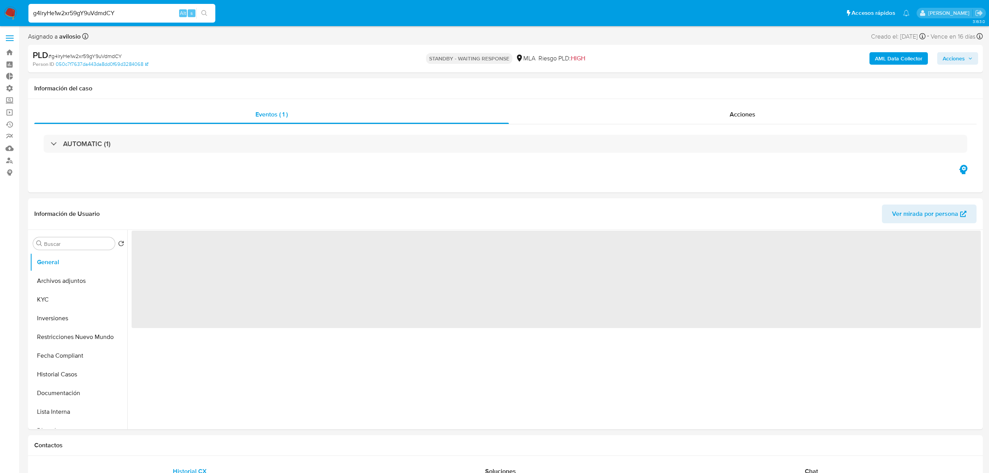
select select "10"
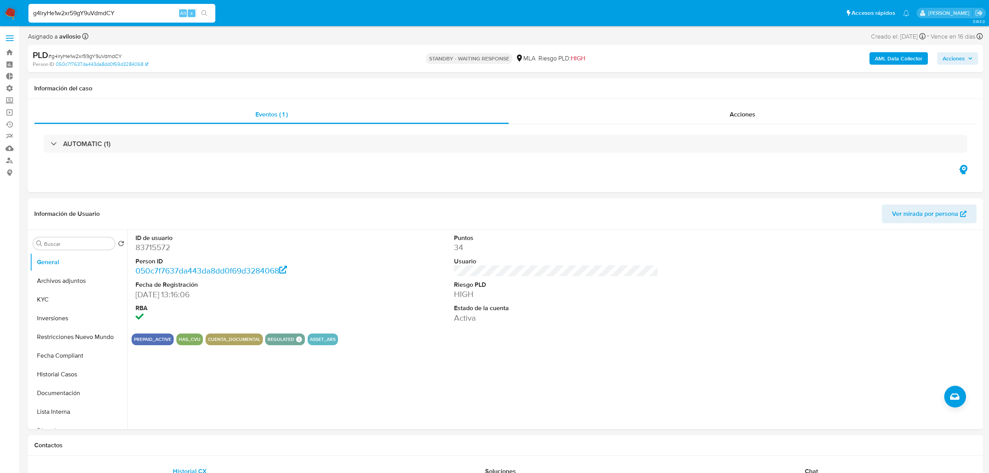
click at [888, 62] on b "AML Data Collector" at bounding box center [899, 58] width 48 height 12
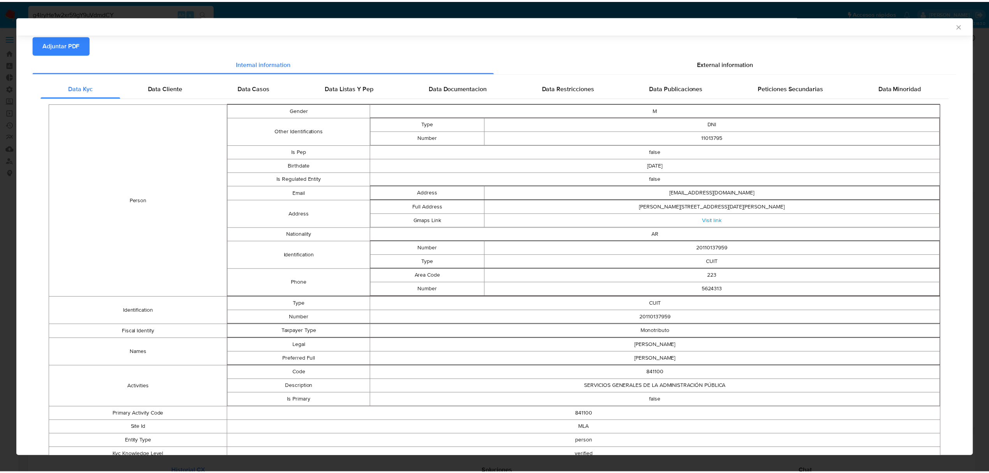
scroll to position [102, 0]
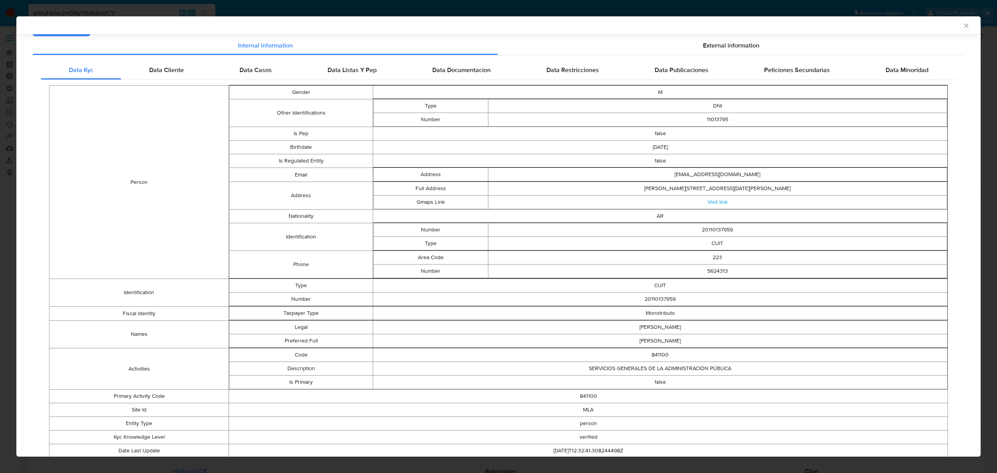
click at [714, 228] on td "20110137959" at bounding box center [717, 230] width 459 height 14
copy td "20110137959"
click at [963, 27] on icon "Cerrar ventana" at bounding box center [967, 26] width 8 height 8
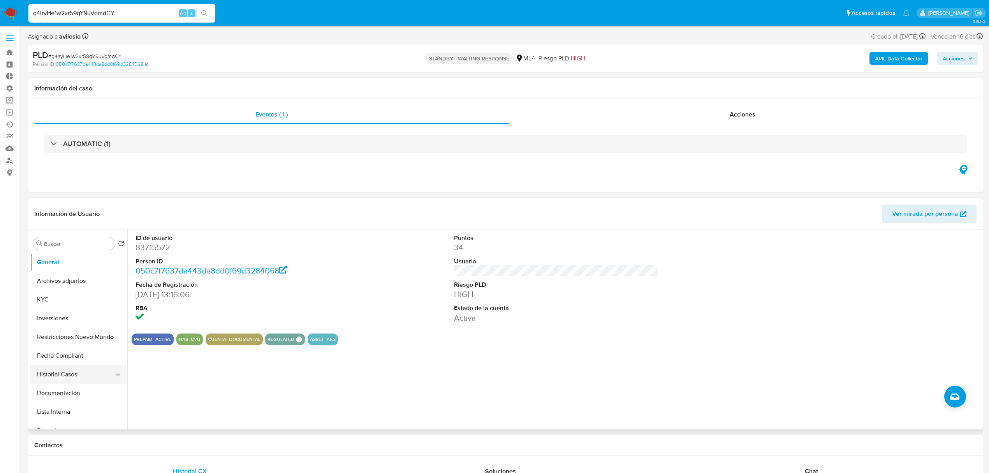
click at [62, 376] on button "Historial Casos" at bounding box center [75, 374] width 91 height 19
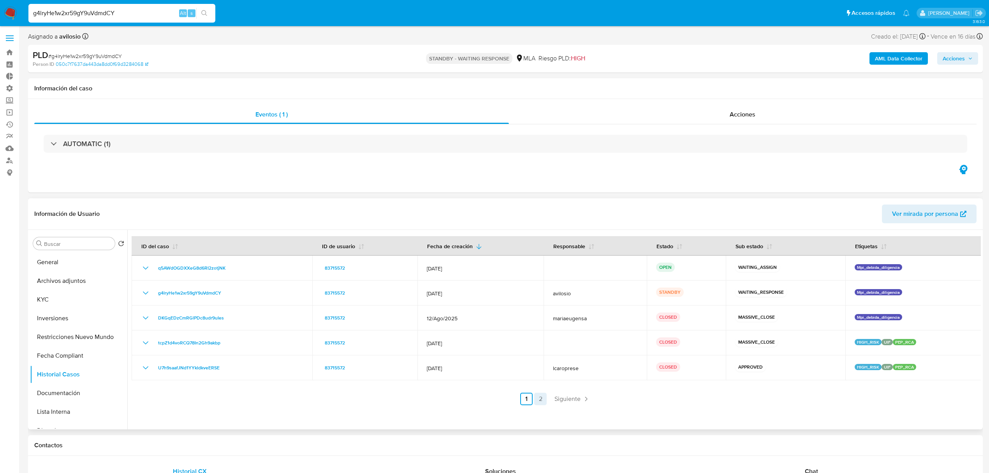
click at [542, 404] on link "2" at bounding box center [540, 399] width 12 height 12
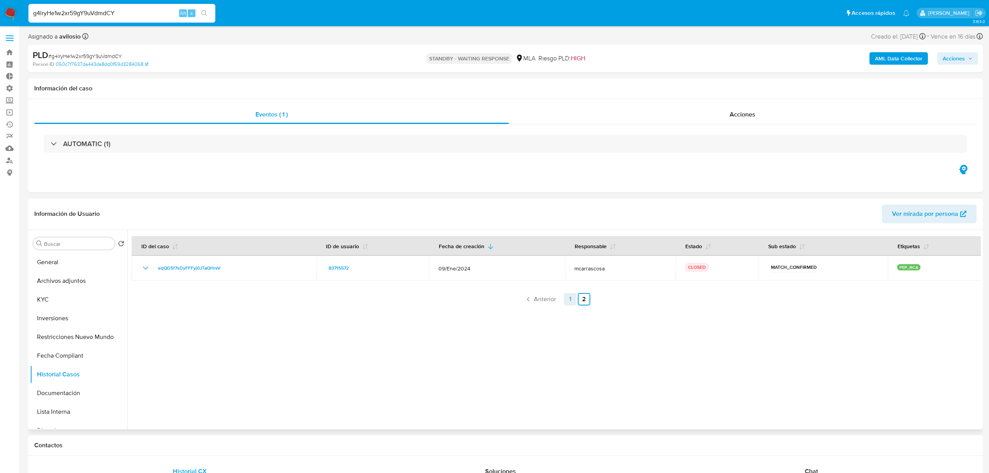
click at [566, 299] on link "1" at bounding box center [570, 299] width 12 height 12
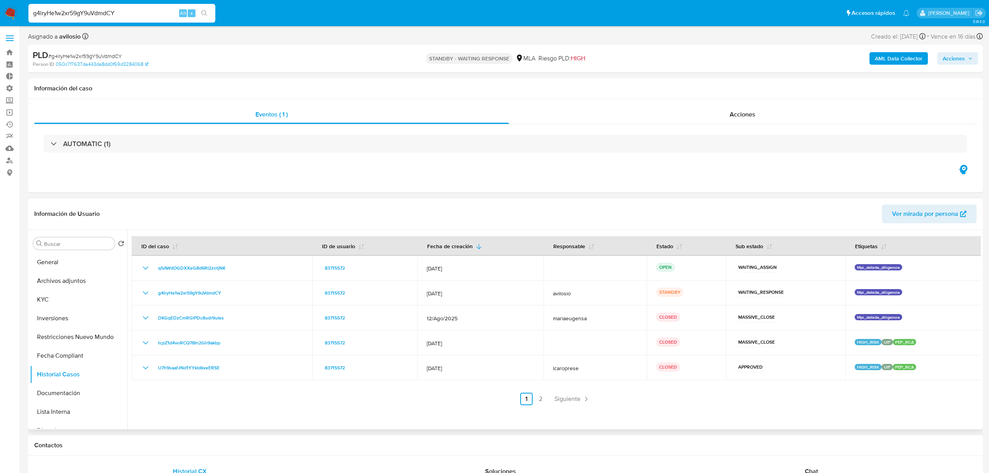
click at [134, 9] on input "g4lryHe1w2xr59gY9uVdmdCY" at bounding box center [121, 13] width 187 height 10
paste input "4yxVY0NR1RN70BGxj4xZnjxr"
type input "4yxVY0NR1RN70BGxj4xZnjxr"
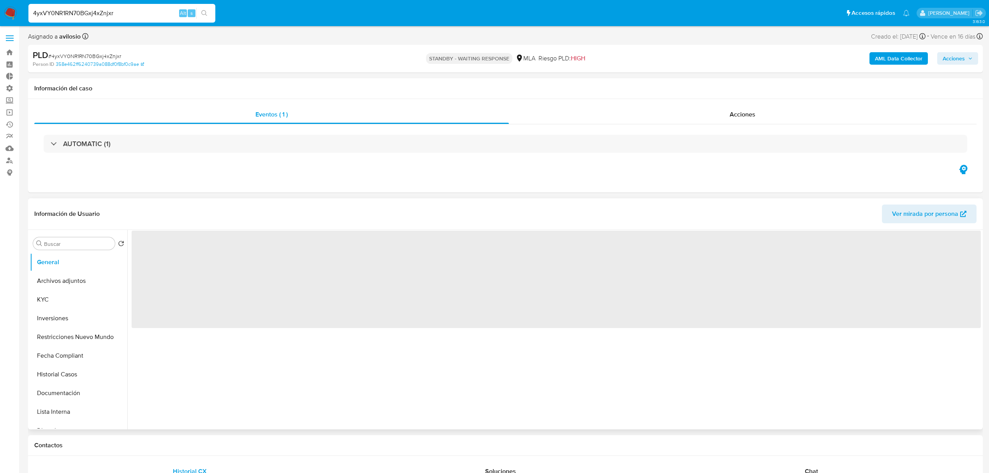
select select "10"
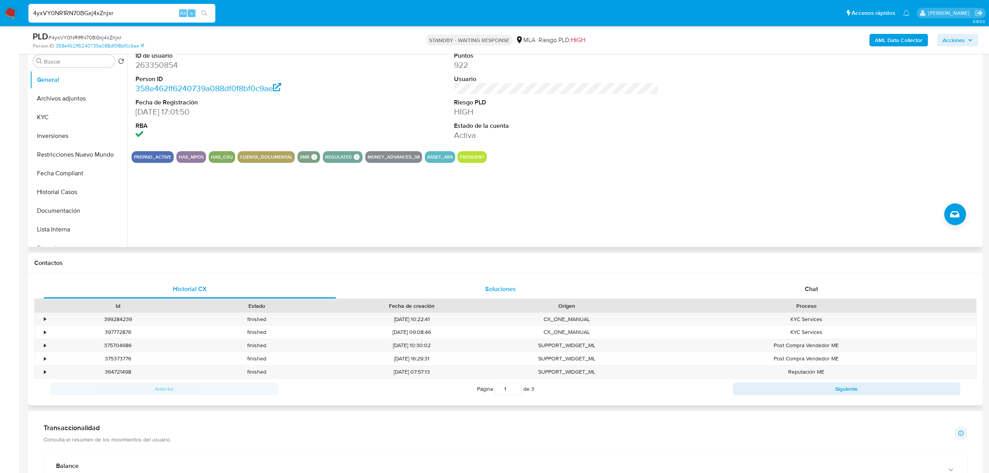
scroll to position [156, 0]
click at [830, 291] on div "Chat" at bounding box center [812, 288] width 293 height 19
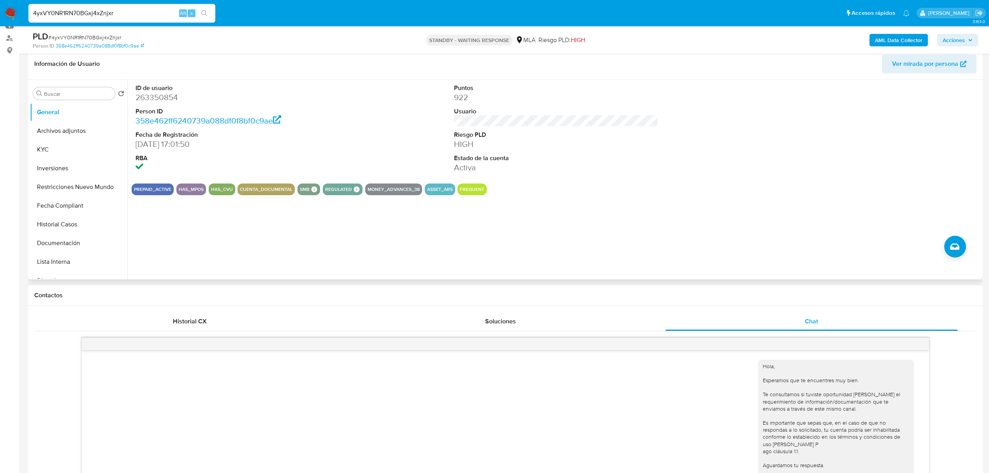
scroll to position [104, 0]
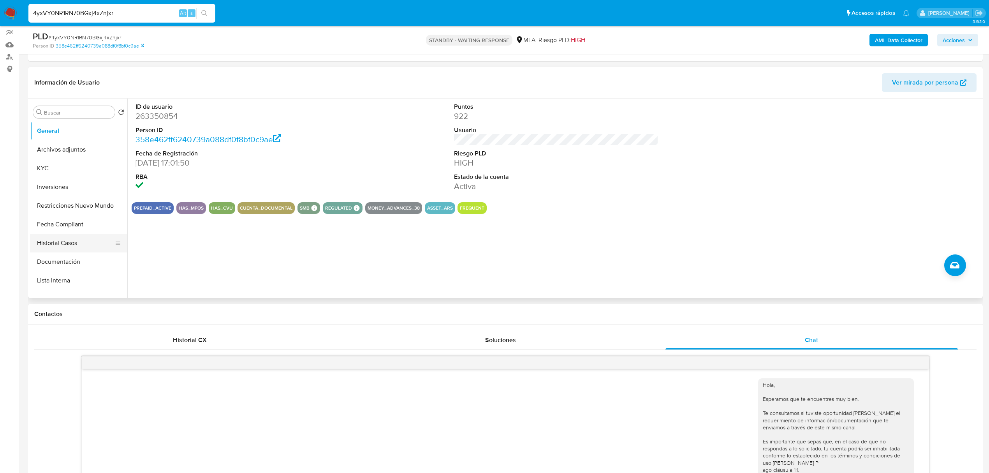
click at [65, 241] on button "Historial Casos" at bounding box center [75, 243] width 91 height 19
